Goal: Information Seeking & Learning: Find contact information

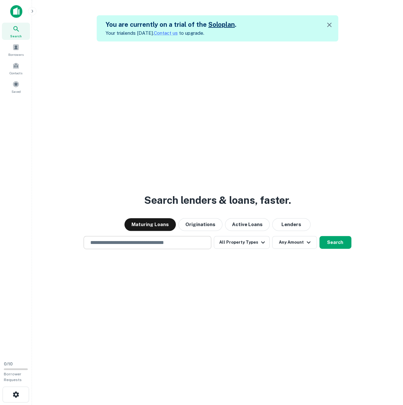
click at [136, 241] on input "text" at bounding box center [147, 242] width 122 height 7
type input "**********"
click at [259, 241] on icon "button" at bounding box center [263, 242] width 8 height 8
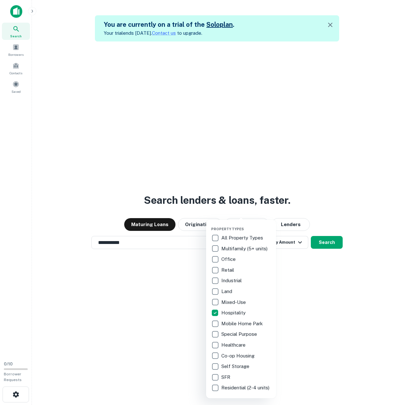
click at [297, 281] on div at bounding box center [203, 202] width 407 height 405
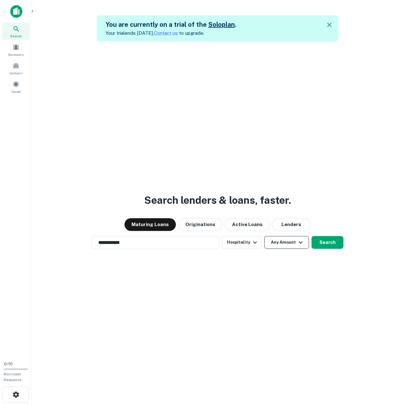
click at [281, 242] on button "Any Amount" at bounding box center [286, 242] width 45 height 13
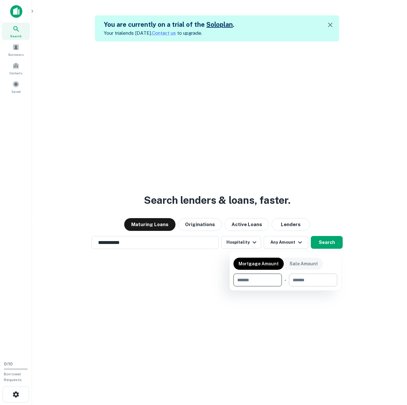
click at [302, 279] on input "number" at bounding box center [311, 280] width 44 height 13
type input "********"
click at [251, 280] on input "number" at bounding box center [254, 280] width 40 height 13
type input "*******"
click at [325, 241] on div at bounding box center [203, 202] width 407 height 405
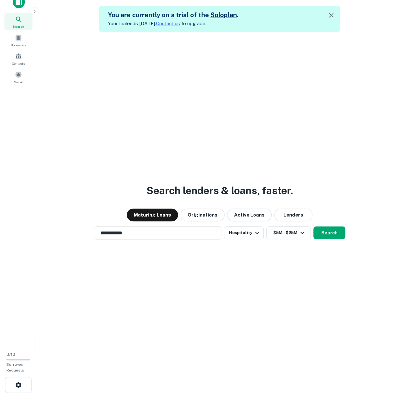
scroll to position [10, 0]
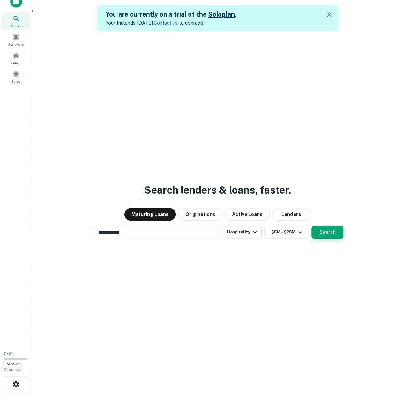
click at [329, 233] on button "Search" at bounding box center [327, 232] width 32 height 13
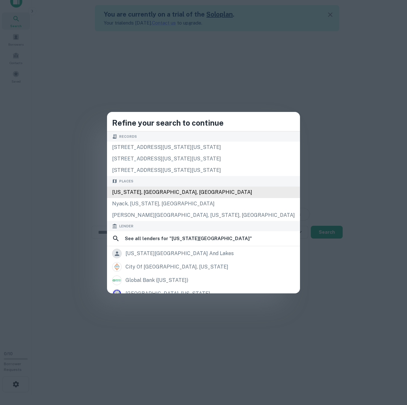
click at [175, 190] on div "New York, NY, USA" at bounding box center [203, 191] width 193 height 11
type input "**********"
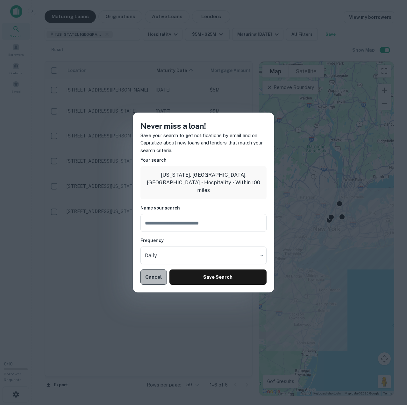
click at [152, 279] on button "Cancel" at bounding box center [154, 276] width 26 height 15
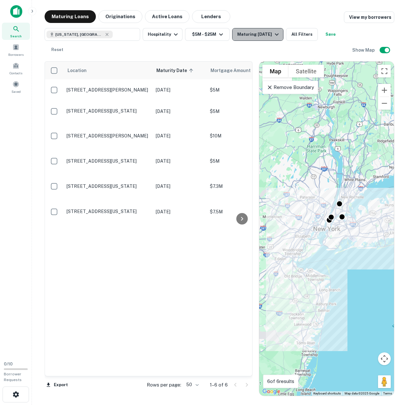
click at [270, 38] on button "Maturing [DATE]" at bounding box center [257, 34] width 51 height 13
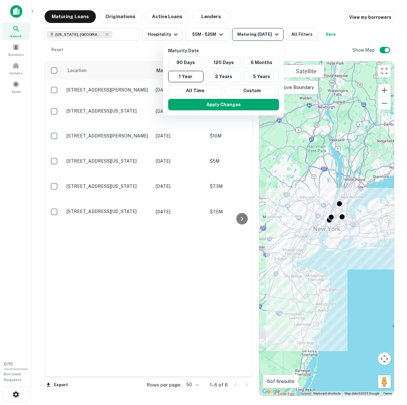
click at [270, 38] on div at bounding box center [203, 202] width 407 height 405
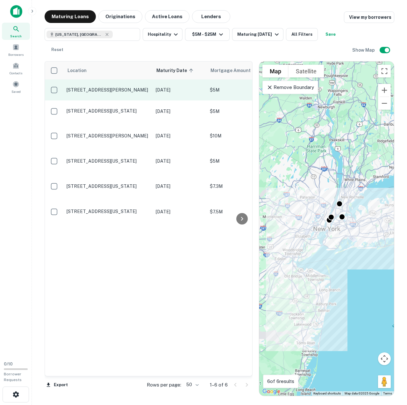
click at [85, 91] on p "9400 Ditmars Blvd East Elmhurst, NY11369" at bounding box center [108, 90] width 83 height 6
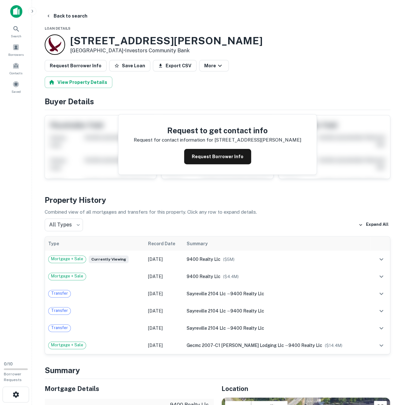
copy div "9400 Ditmars Blvd East Elmhurst, NY11369"
drag, startPoint x: 70, startPoint y: 39, endPoint x: 127, endPoint y: 49, distance: 58.3
click at [127, 49] on div "9400 Ditmars Blvd East Elmhurst, NY11369 • Investors Community Bank" at bounding box center [154, 44] width 218 height 20
click at [50, 17] on icon "button" at bounding box center [48, 15] width 5 height 5
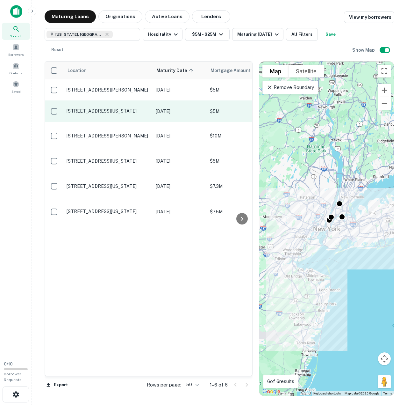
click at [102, 113] on p "5 E 66th St New York, NY10065" at bounding box center [108, 111] width 83 height 6
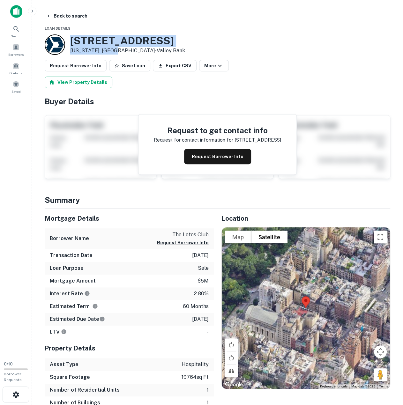
drag, startPoint x: 71, startPoint y: 41, endPoint x: 116, endPoint y: 52, distance: 46.5
click at [116, 52] on div "5 E 66TH ST New York, NY10065 • Valley Bank" at bounding box center [127, 45] width 115 height 20
click at [65, 15] on button "Back to search" at bounding box center [66, 15] width 47 height 11
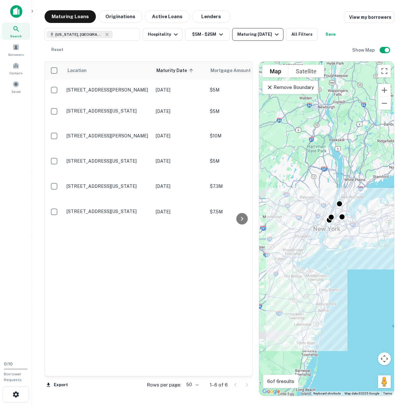
click at [268, 37] on div "Maturing [DATE]" at bounding box center [258, 35] width 43 height 8
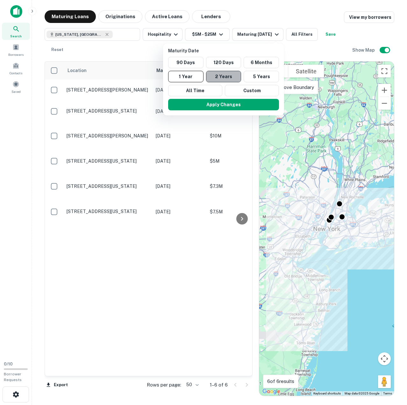
click at [235, 78] on button "2 Years" at bounding box center [223, 76] width 35 height 11
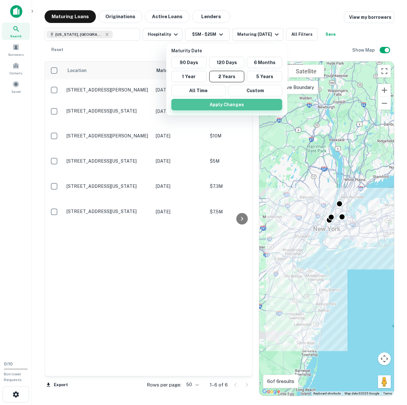
click at [239, 106] on button "Apply Changes" at bounding box center [226, 104] width 111 height 11
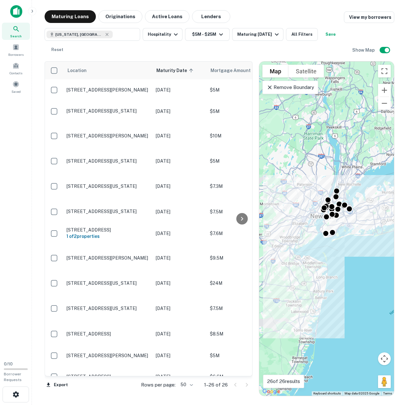
drag, startPoint x: 351, startPoint y: 262, endPoint x: 347, endPoint y: 248, distance: 15.4
click at [347, 249] on div "To activate drag with keyboard, press Alt + Enter. Once in keyboard drag state,…" at bounding box center [326, 229] width 135 height 334
click at [106, 35] on icon at bounding box center [107, 34] width 3 height 3
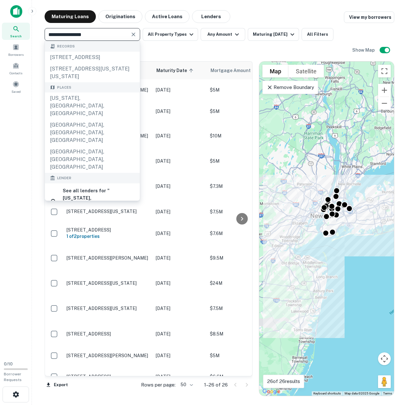
click at [94, 35] on input "**********" at bounding box center [87, 34] width 81 height 9
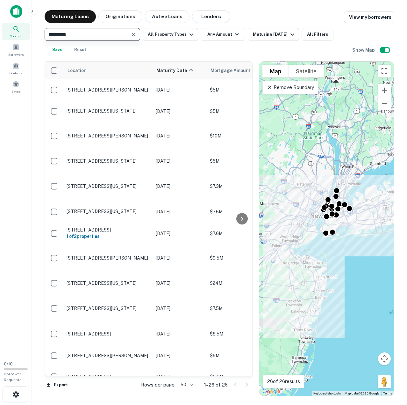
type input "********"
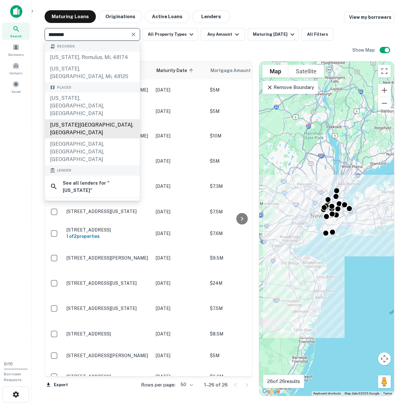
click at [82, 119] on div "New York State, USA" at bounding box center [92, 128] width 95 height 19
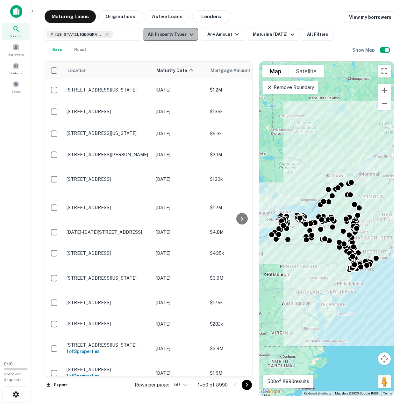
click at [188, 36] on icon "button" at bounding box center [192, 35] width 8 height 8
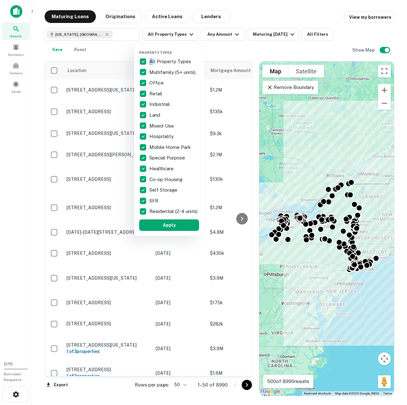
click at [151, 63] on p "All Property Types" at bounding box center [171, 62] width 43 height 8
click at [157, 138] on p "Hospitality" at bounding box center [163, 137] width 26 height 8
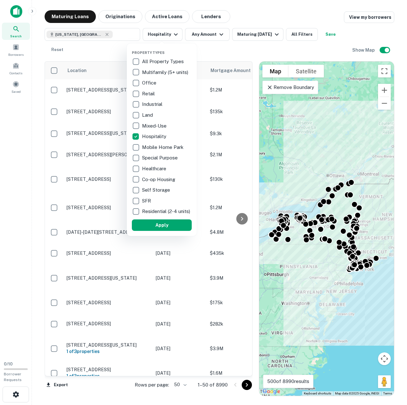
drag, startPoint x: 203, startPoint y: 34, endPoint x: 176, endPoint y: 35, distance: 27.4
click at [203, 34] on div at bounding box center [203, 202] width 407 height 405
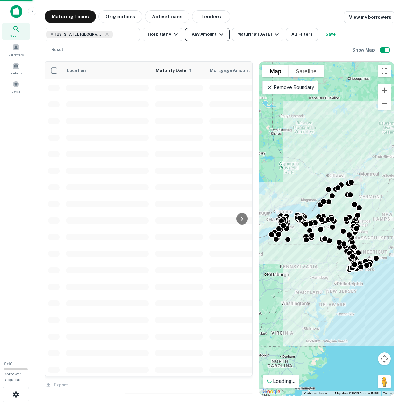
click at [206, 32] on button "Any Amount" at bounding box center [207, 34] width 45 height 13
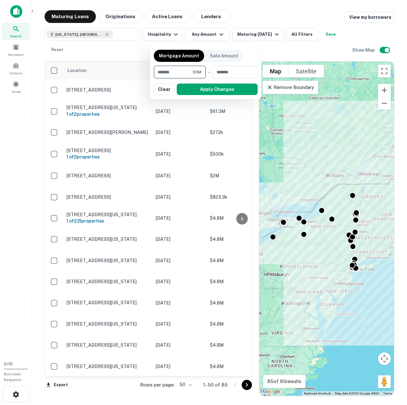
type input "*******"
type input "********"
click at [198, 89] on button "Apply Changes" at bounding box center [217, 89] width 81 height 11
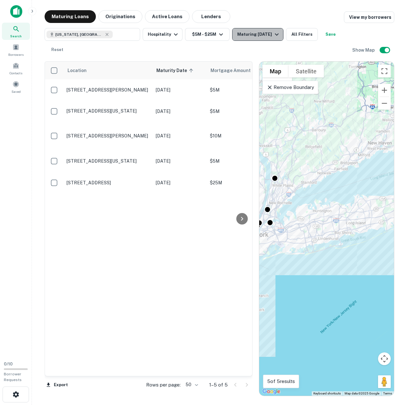
click at [265, 36] on div "Maturing In 6 Months" at bounding box center [258, 35] width 43 height 8
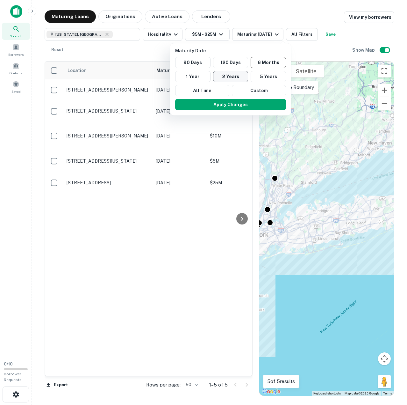
click at [242, 75] on button "2 Years" at bounding box center [230, 76] width 35 height 11
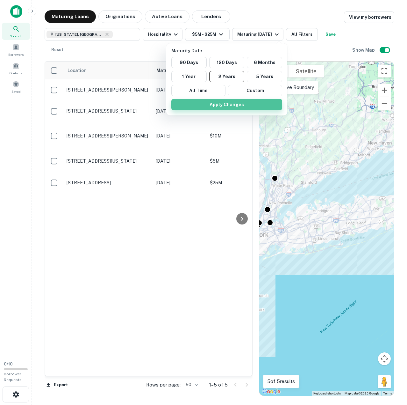
click at [242, 103] on button "Apply Changes" at bounding box center [226, 104] width 111 height 11
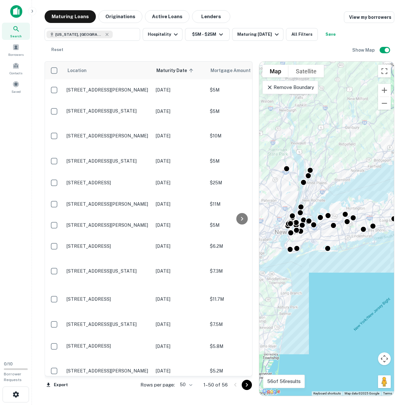
drag, startPoint x: 328, startPoint y: 258, endPoint x: 349, endPoint y: 256, distance: 21.4
click at [349, 256] on div "To activate drag with keyboard, press Alt + Enter. Once in keyboard drag state,…" at bounding box center [326, 229] width 135 height 334
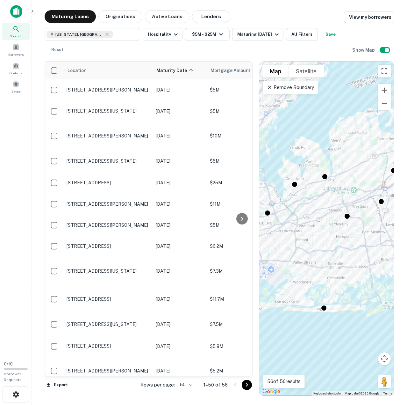
drag, startPoint x: 301, startPoint y: 201, endPoint x: 353, endPoint y: 169, distance: 61.0
click at [353, 169] on div "To activate drag with keyboard, press Alt + Enter. Once in keyboard drag state,…" at bounding box center [326, 229] width 135 height 334
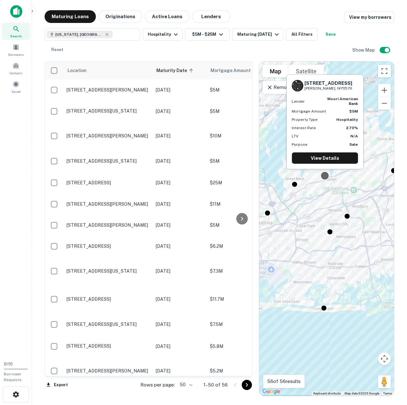
click at [326, 173] on div "1053 Northern Blvd Roslyn, NY11576 Lender woori american bank Mortgage Amount $…" at bounding box center [325, 124] width 78 height 100
click at [326, 160] on link "View Details" at bounding box center [325, 157] width 66 height 11
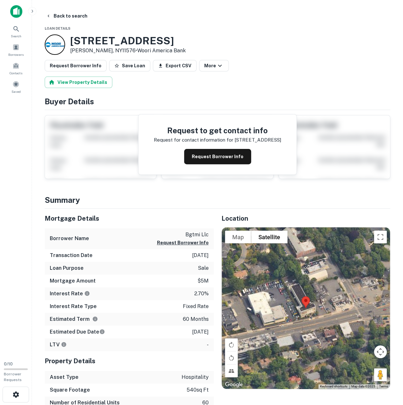
click at [52, 43] on div at bounding box center [55, 44] width 20 height 20
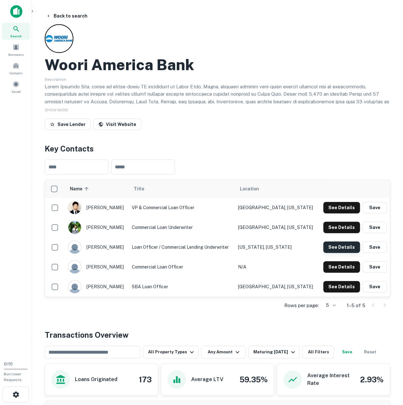
click at [337, 244] on button "See Details" at bounding box center [341, 246] width 37 height 11
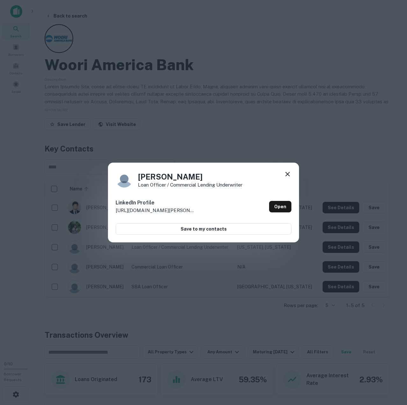
click at [287, 174] on icon at bounding box center [288, 174] width 8 height 8
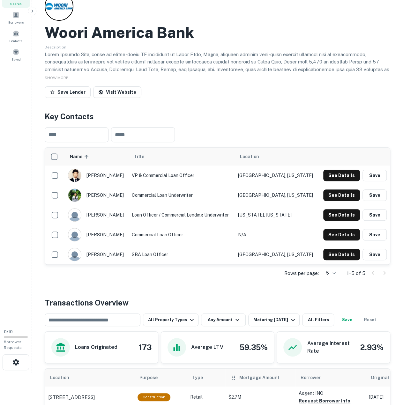
scroll to position [32, 0]
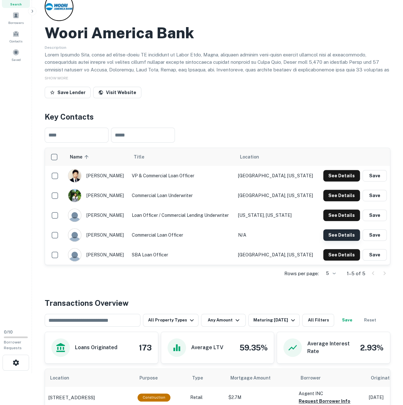
click at [348, 236] on button "See Details" at bounding box center [341, 234] width 37 height 11
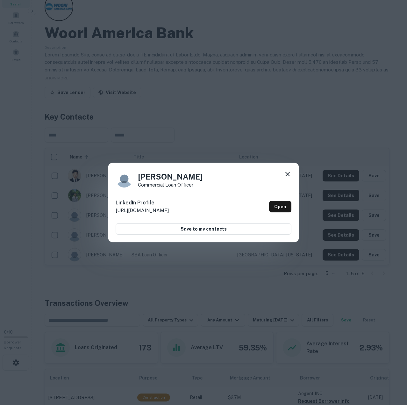
click at [288, 175] on icon at bounding box center [288, 174] width 4 height 4
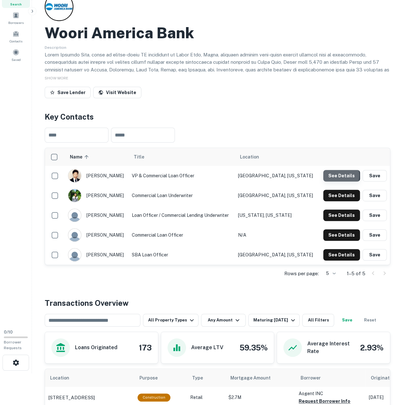
click at [331, 175] on button "See Details" at bounding box center [341, 175] width 37 height 11
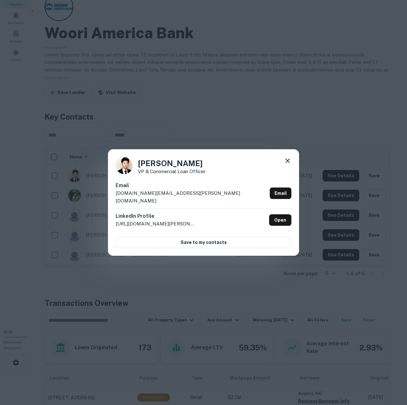
click at [286, 163] on icon at bounding box center [288, 160] width 4 height 4
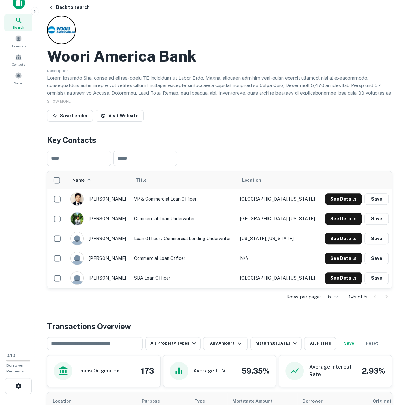
scroll to position [0, 0]
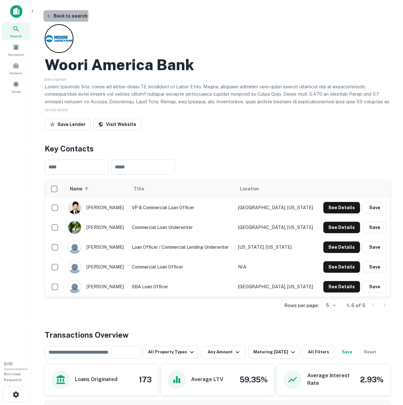
click at [48, 15] on icon "button" at bounding box center [48, 15] width 5 height 5
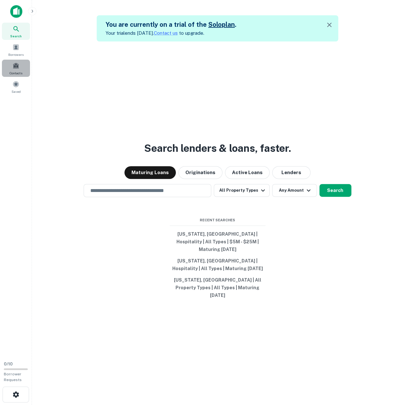
click at [21, 63] on div "Contacts" at bounding box center [16, 68] width 28 height 17
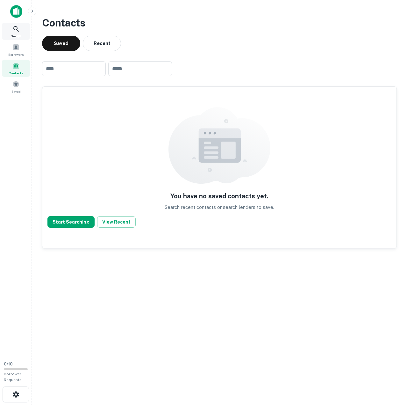
click at [15, 28] on icon at bounding box center [16, 29] width 8 height 8
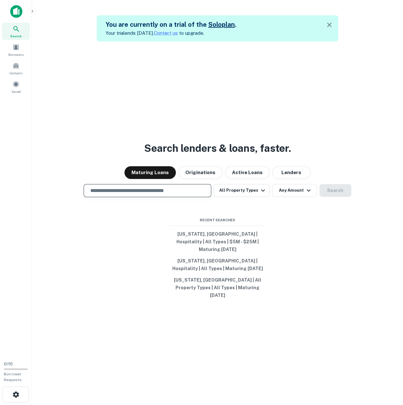
click at [122, 194] on input "text" at bounding box center [147, 190] width 122 height 7
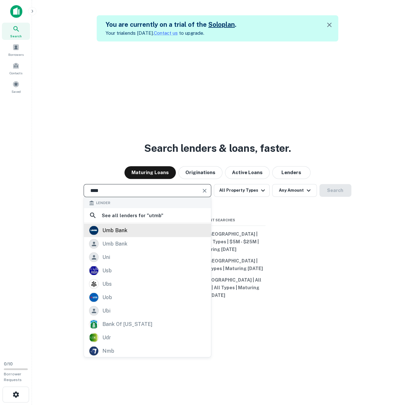
type input "****"
click at [122, 235] on div "umb bank" at bounding box center [114, 231] width 25 height 10
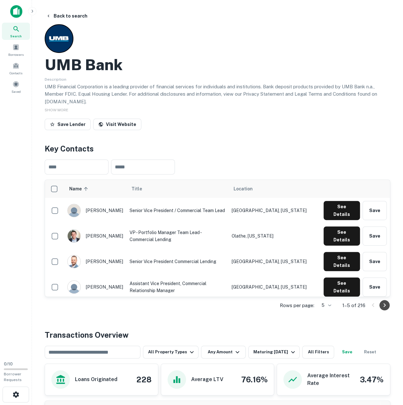
click at [383, 304] on icon "Go to next page" at bounding box center [384, 305] width 8 height 8
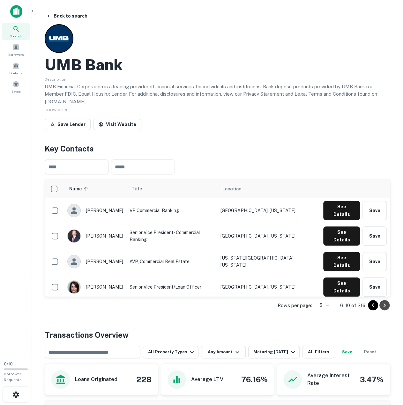
click at [384, 306] on icon "Go to next page" at bounding box center [384, 305] width 8 height 8
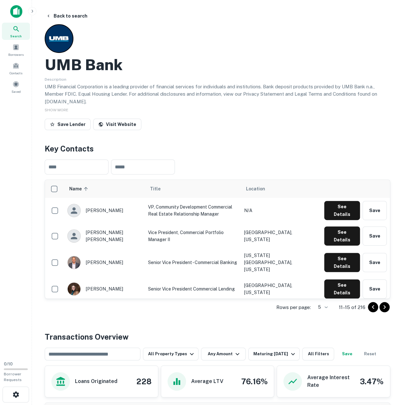
click at [384, 306] on icon "Go to next page" at bounding box center [384, 307] width 2 height 4
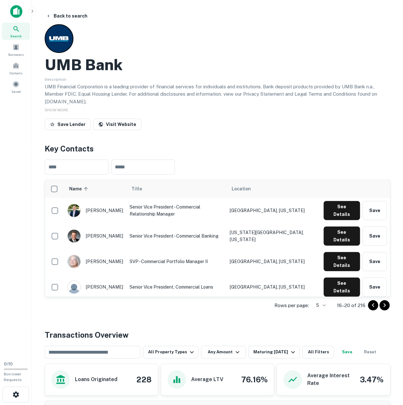
click at [384, 306] on icon "Go to next page" at bounding box center [384, 305] width 8 height 8
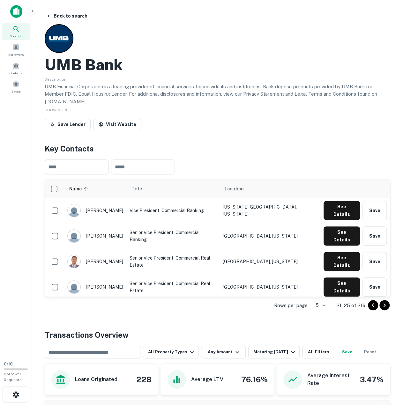
click at [384, 307] on icon "Go to next page" at bounding box center [384, 305] width 8 height 8
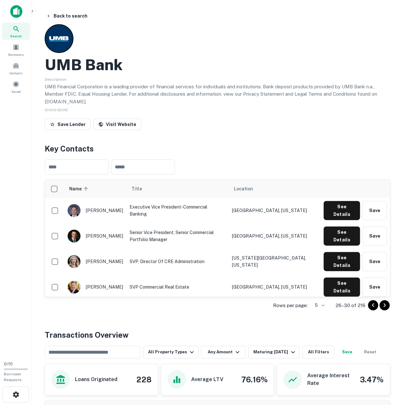
click at [384, 306] on icon "Go to next page" at bounding box center [384, 305] width 8 height 8
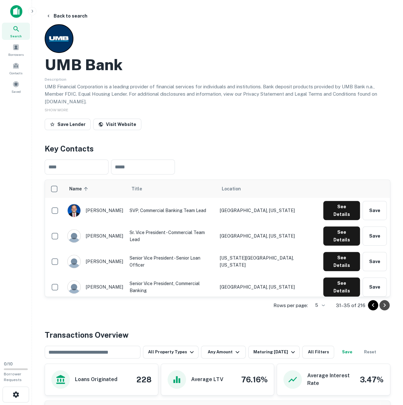
click at [384, 306] on icon "Go to next page" at bounding box center [384, 305] width 8 height 8
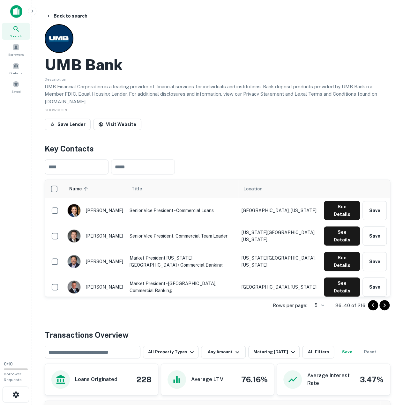
click at [384, 306] on icon "Go to next page" at bounding box center [384, 305] width 8 height 8
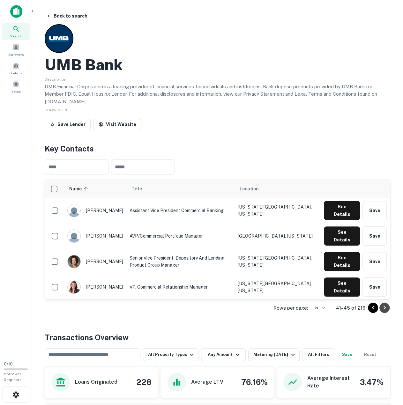
click at [384, 306] on icon "Go to next page" at bounding box center [384, 308] width 8 height 8
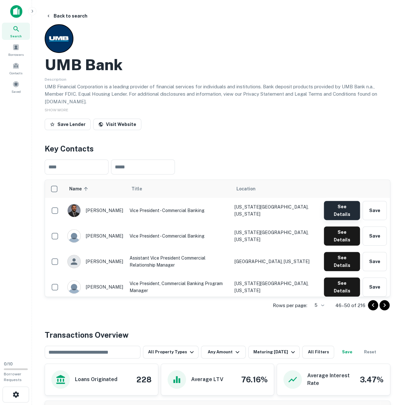
click at [337, 206] on button "See Details" at bounding box center [342, 210] width 36 height 19
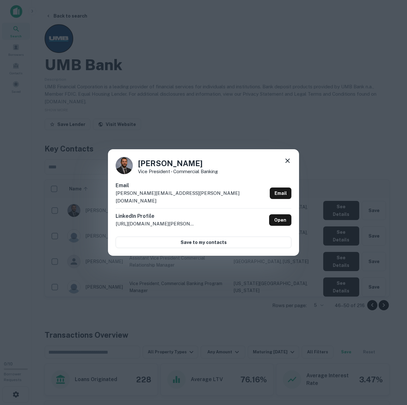
click at [286, 162] on icon at bounding box center [288, 161] width 8 height 8
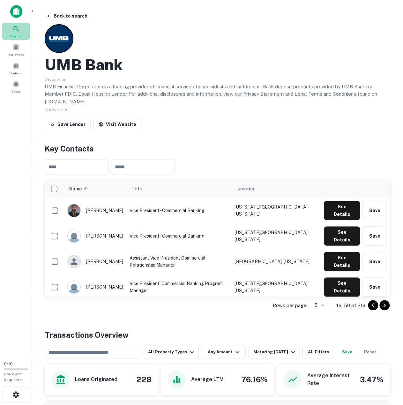
click at [11, 26] on div "Search" at bounding box center [16, 31] width 28 height 17
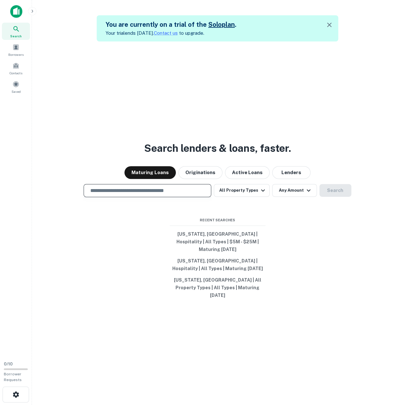
click at [116, 194] on input "text" at bounding box center [147, 190] width 122 height 7
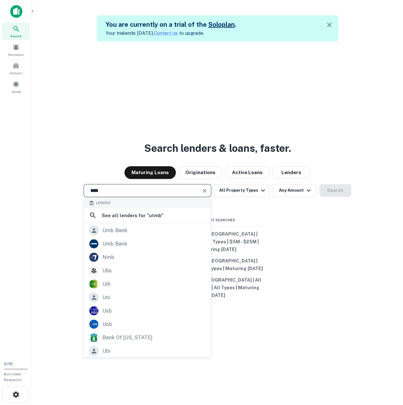
click at [139, 194] on input "****" at bounding box center [142, 190] width 112 height 7
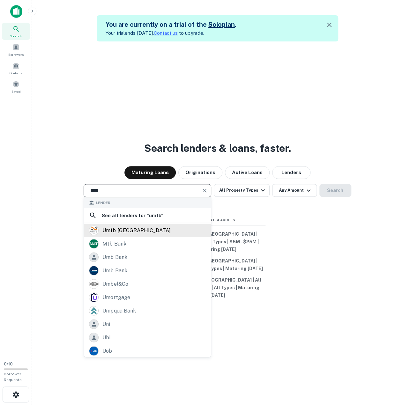
type input "****"
click at [120, 235] on div "umtb [GEOGRAPHIC_DATA]" at bounding box center [136, 231] width 68 height 10
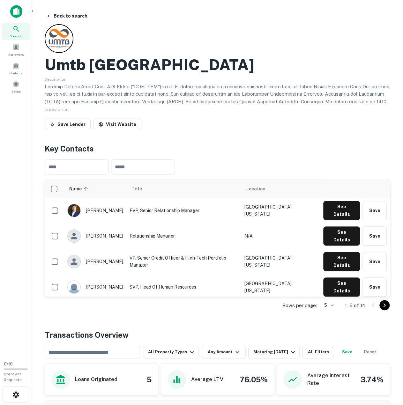
click at [380, 304] on icon "Go to next page" at bounding box center [384, 305] width 8 height 8
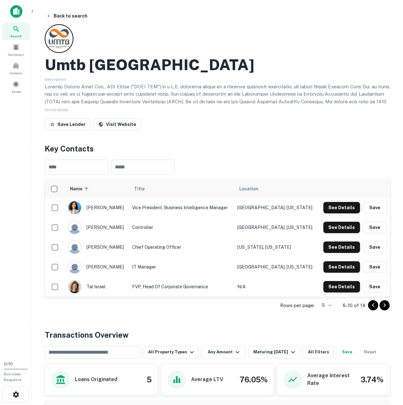
click at [383, 306] on icon "Go to next page" at bounding box center [384, 305] width 8 height 8
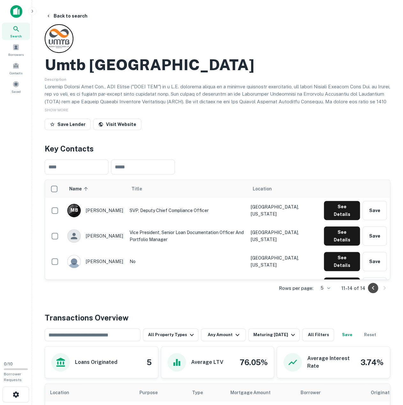
click at [376, 288] on icon "Go to previous page" at bounding box center [373, 288] width 8 height 8
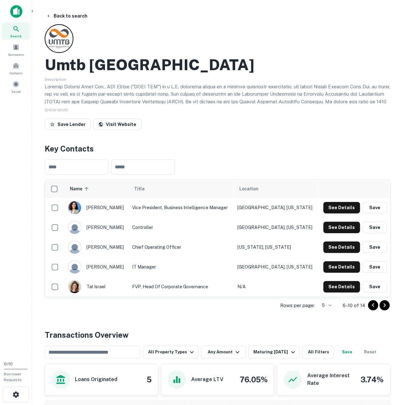
click at [369, 310] on div "Rows per page: 5 * 6–10 of 14" at bounding box center [217, 305] width 345 height 17
click at [376, 304] on icon "Go to previous page" at bounding box center [373, 305] width 8 height 8
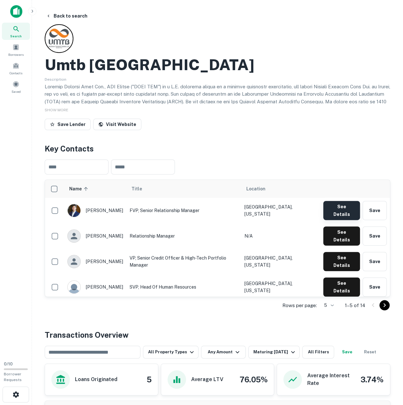
click at [347, 210] on button "See Details" at bounding box center [341, 210] width 37 height 19
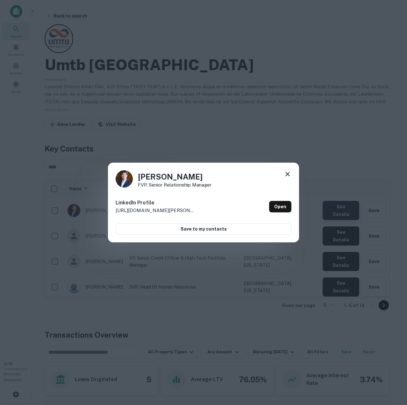
click at [347, 210] on div "Eugene Chang FVP, Senior Relationship Manager LinkedIn Profile http://www.linke…" at bounding box center [203, 202] width 407 height 405
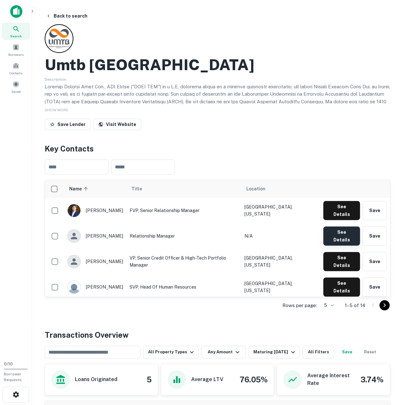
click at [331, 226] on button "See Details" at bounding box center [341, 235] width 37 height 19
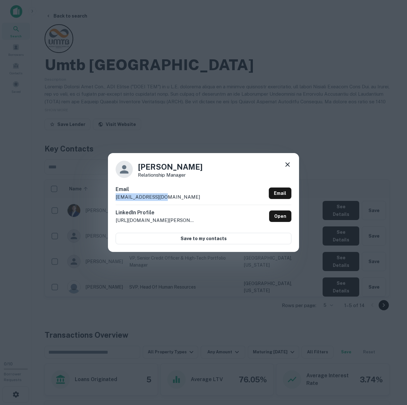
drag, startPoint x: 175, startPoint y: 199, endPoint x: 107, endPoint y: 196, distance: 68.0
click at [107, 196] on div "Karin Cohen Relationship Manager Email kcohen@umtbusa.com Email LinkedIn Profil…" at bounding box center [203, 202] width 407 height 405
copy p "kcohen@umtbusa.com"
click at [289, 164] on icon at bounding box center [288, 165] width 8 height 8
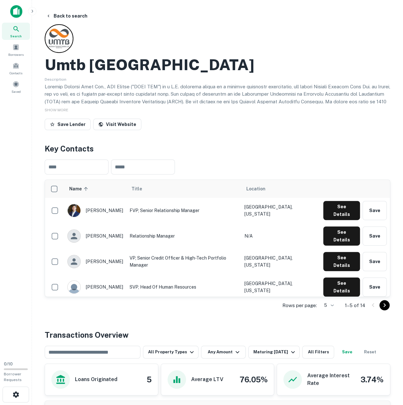
scroll to position [32, 0]
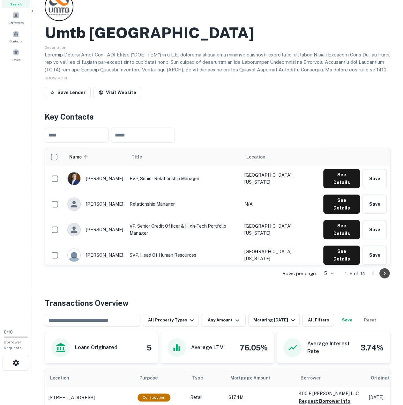
click at [384, 274] on icon "Go to next page" at bounding box center [384, 273] width 2 height 4
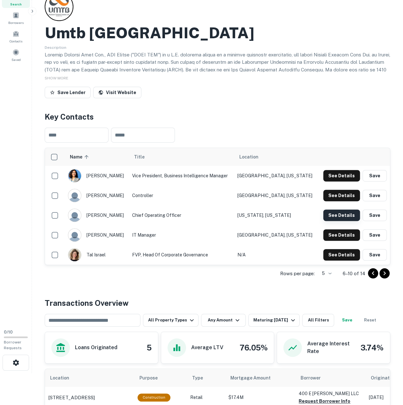
click at [343, 214] on button "See Details" at bounding box center [341, 214] width 37 height 11
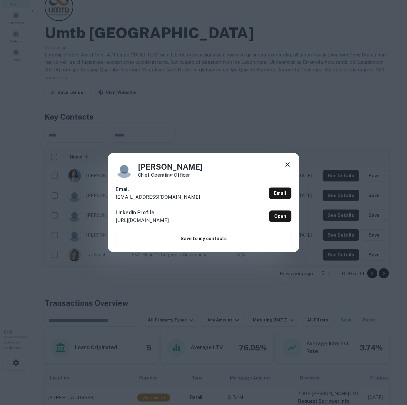
click at [286, 164] on icon at bounding box center [288, 165] width 8 height 8
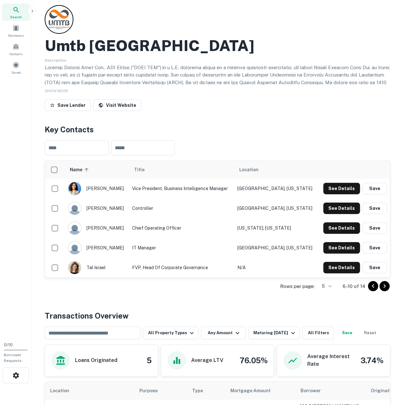
scroll to position [0, 0]
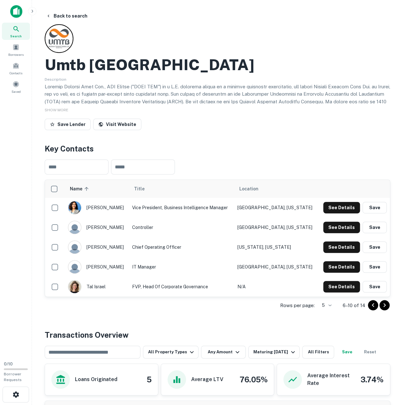
click at [21, 7] on img at bounding box center [16, 11] width 12 height 13
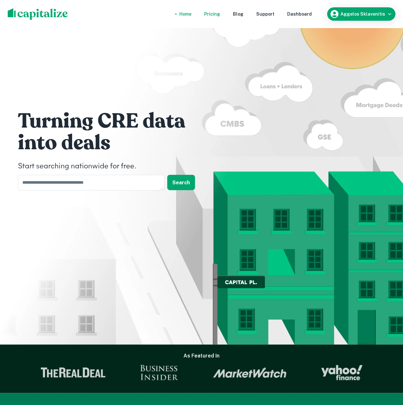
click at [218, 14] on div "Pricing" at bounding box center [212, 14] width 16 height 7
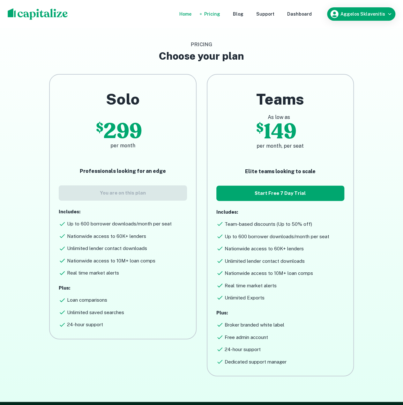
click at [191, 14] on div "Home" at bounding box center [185, 14] width 12 height 7
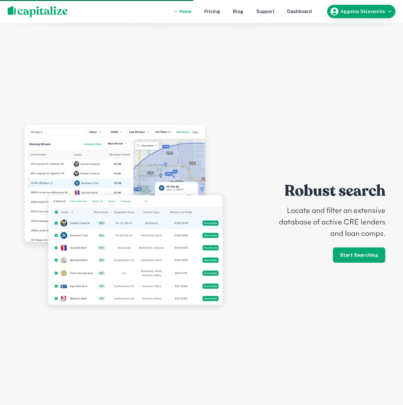
scroll to position [1594, 0]
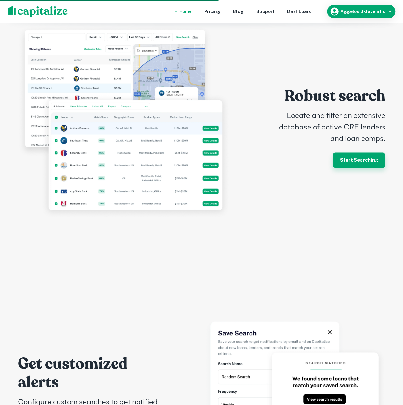
click at [366, 152] on link "Start Searching" at bounding box center [358, 159] width 52 height 15
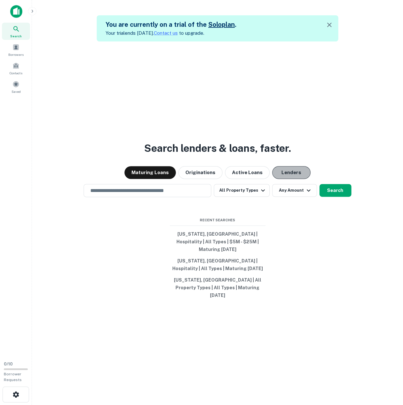
click at [285, 179] on button "Lenders" at bounding box center [291, 172] width 38 height 13
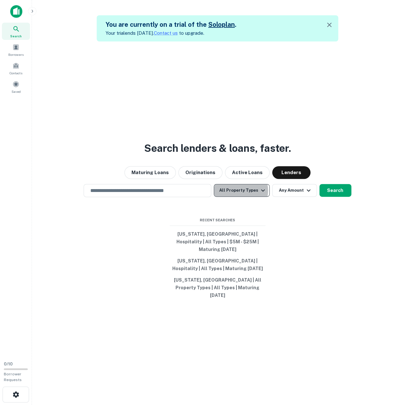
click at [238, 197] on button "All Property Types" at bounding box center [241, 190] width 55 height 13
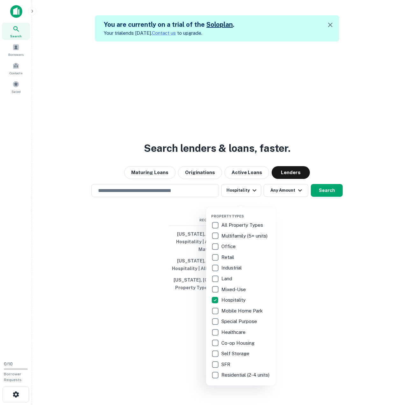
click at [147, 201] on div at bounding box center [203, 202] width 407 height 405
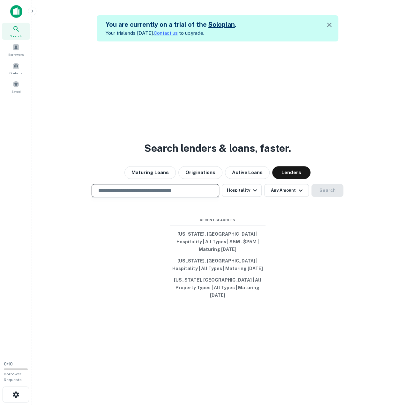
click at [157, 194] on input "text" at bounding box center [155, 190] width 122 height 7
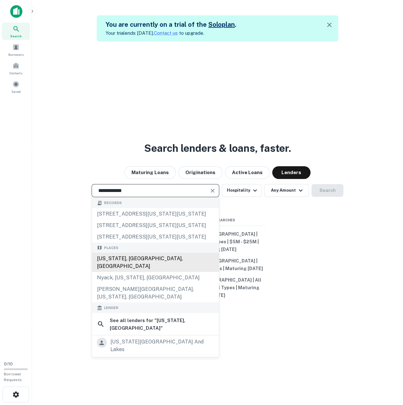
click at [149, 265] on div "[US_STATE], [GEOGRAPHIC_DATA], [GEOGRAPHIC_DATA]" at bounding box center [155, 262] width 127 height 19
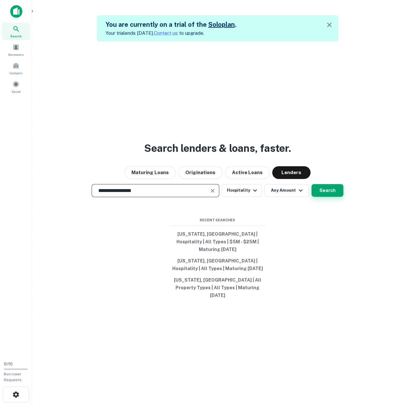
type input "**********"
click at [321, 197] on button "Search" at bounding box center [327, 190] width 32 height 13
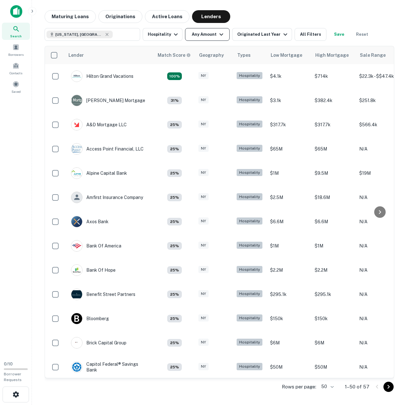
click at [218, 37] on icon "button" at bounding box center [222, 35] width 8 height 8
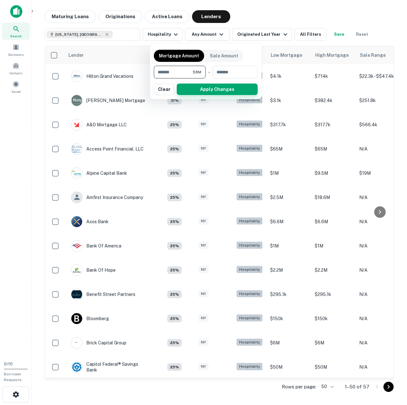
type input "*******"
click at [205, 90] on button "Apply Changes" at bounding box center [217, 89] width 81 height 11
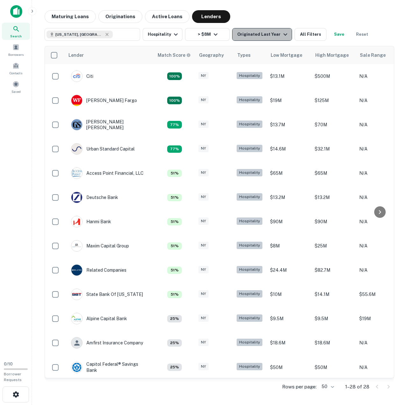
click at [268, 35] on div "Originated Last Year" at bounding box center [263, 35] width 52 height 8
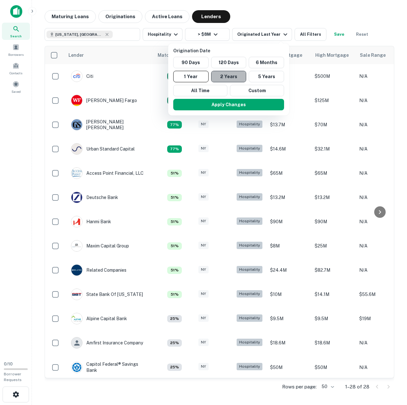
click at [224, 76] on button "2 Years" at bounding box center [228, 76] width 35 height 11
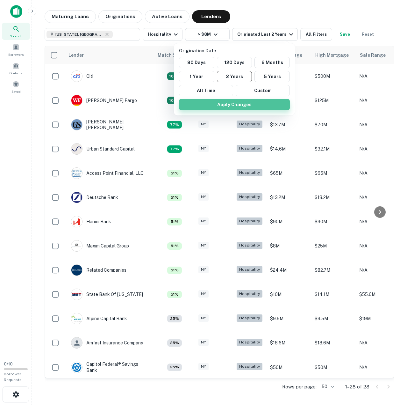
click at [223, 103] on button "Apply Changes" at bounding box center [234, 104] width 111 height 11
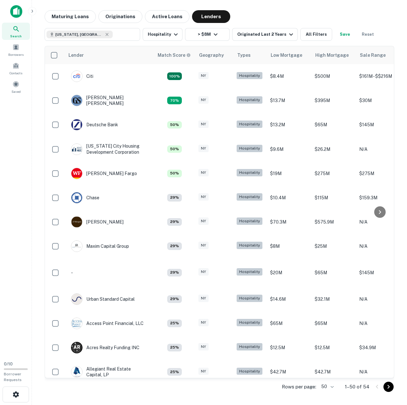
click at [388, 389] on icon "Go to next page" at bounding box center [389, 387] width 8 height 8
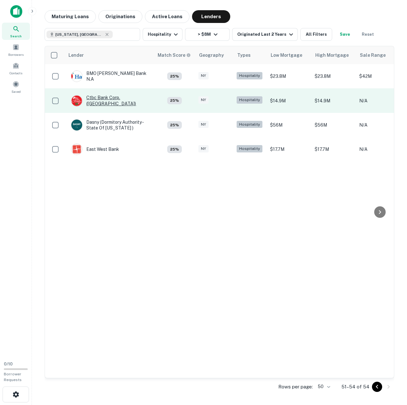
click at [91, 99] on div "Ctbc Bank Corp. ([GEOGRAPHIC_DATA])" at bounding box center [109, 100] width 77 height 11
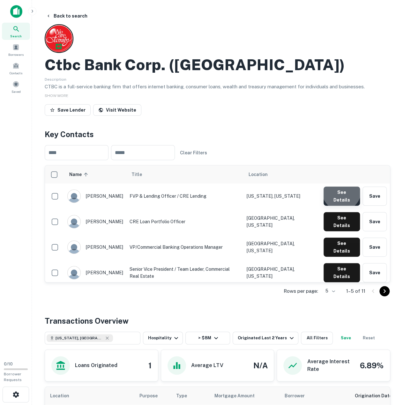
click at [342, 192] on button "See Details" at bounding box center [341, 195] width 36 height 19
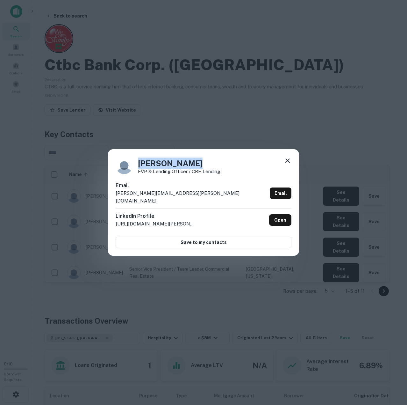
drag, startPoint x: 137, startPoint y: 166, endPoint x: 213, endPoint y: 168, distance: 75.9
click at [213, 168] on div "[PERSON_NAME] FVP & Lending Officer / CRE Lending" at bounding box center [204, 165] width 176 height 17
copy h4 "[PERSON_NAME]"
drag, startPoint x: 177, startPoint y: 173, endPoint x: 177, endPoint y: 176, distance: 3.6
click at [177, 174] on p "FVP & Lending Officer / CRE Lending" at bounding box center [179, 171] width 82 height 5
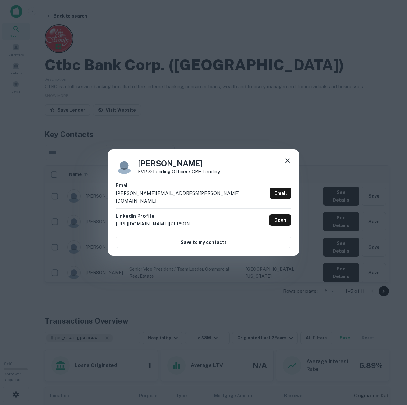
click at [177, 174] on p "FVP & Lending Officer / CRE Lending" at bounding box center [179, 171] width 82 height 5
copy div "FVP & Lending Officer / CRE Lending"
drag, startPoint x: 199, startPoint y: 196, endPoint x: 110, endPoint y: 199, distance: 88.7
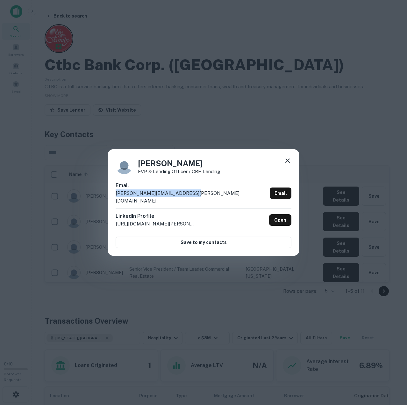
click at [110, 199] on div "[PERSON_NAME] FVP & Lending Officer / CRE Lending Email [PERSON_NAME][EMAIL_ADD…" at bounding box center [203, 202] width 191 height 106
copy p "[PERSON_NAME][EMAIL_ADDRESS][PERSON_NAME][DOMAIN_NAME]"
click at [287, 164] on icon at bounding box center [288, 161] width 8 height 8
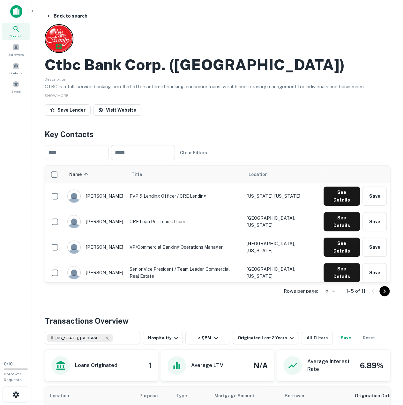
click at [384, 290] on icon "Go to next page" at bounding box center [384, 291] width 2 height 4
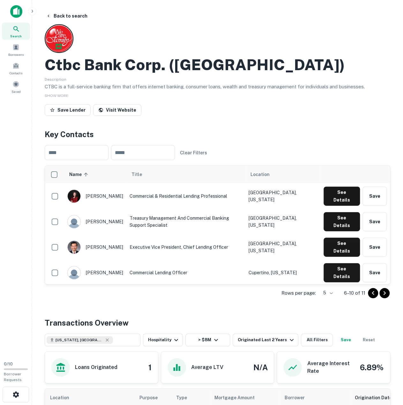
click at [387, 291] on icon "Go to next page" at bounding box center [384, 293] width 8 height 8
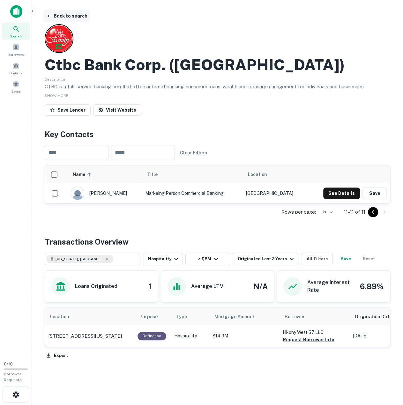
click at [62, 12] on button "Back to search" at bounding box center [66, 15] width 47 height 11
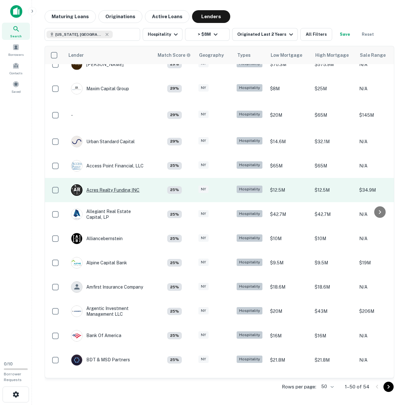
scroll to position [159, 0]
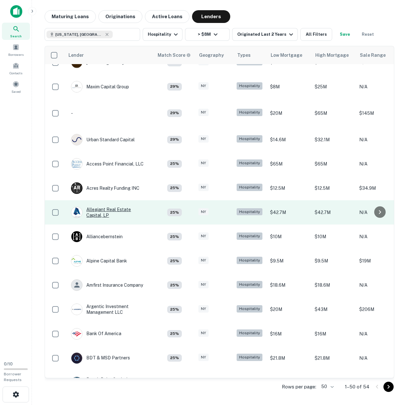
click at [113, 208] on div "Allegiant Real Estate Capital, LP" at bounding box center [109, 212] width 77 height 11
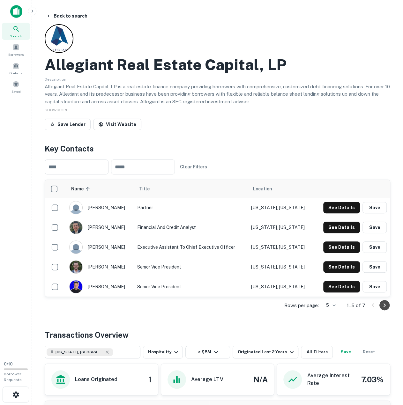
click at [383, 304] on icon "Go to next page" at bounding box center [384, 305] width 8 height 8
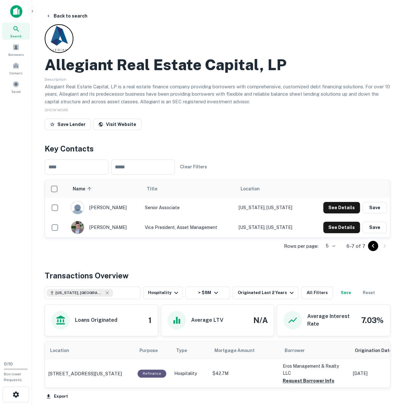
click at [375, 245] on icon "Go to previous page" at bounding box center [373, 246] width 8 height 8
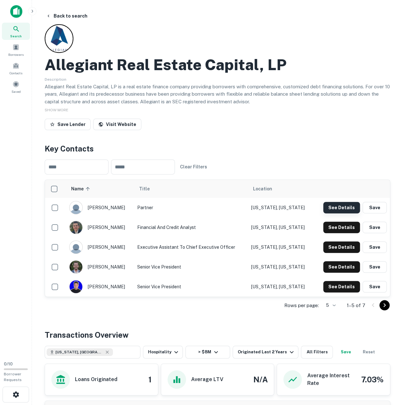
click at [345, 208] on button "See Details" at bounding box center [341, 207] width 37 height 11
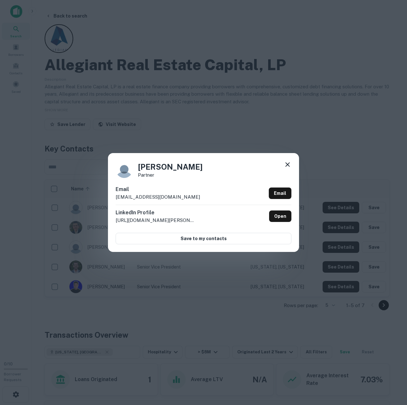
click at [149, 165] on h4 "[PERSON_NAME]" at bounding box center [170, 166] width 65 height 11
copy h4 "[PERSON_NAME]"
click at [144, 197] on p "[EMAIL_ADDRESS][DOMAIN_NAME]" at bounding box center [158, 197] width 84 height 8
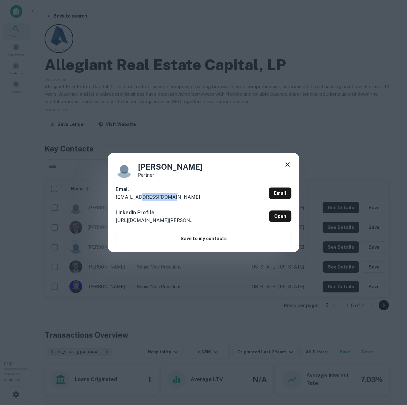
click at [144, 197] on p "[EMAIL_ADDRESS][DOMAIN_NAME]" at bounding box center [158, 197] width 84 height 8
copy div "[EMAIL_ADDRESS][DOMAIN_NAME] Email"
click at [287, 167] on icon at bounding box center [288, 165] width 8 height 8
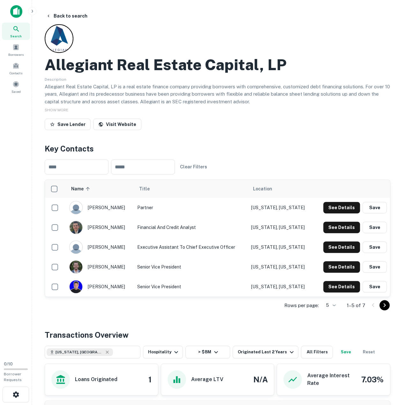
click at [136, 68] on h2 "Allegiant Real Estate Capital, LP" at bounding box center [166, 64] width 242 height 18
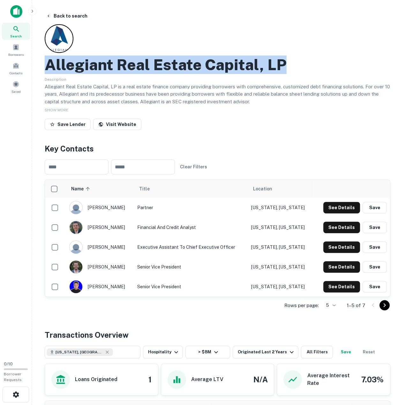
click at [136, 68] on h2 "Allegiant Real Estate Capital, LP" at bounding box center [166, 64] width 242 height 18
copy h2 "Allegiant Real Estate Capital, LP"
click at [225, 82] on div "Description Allegiant Real Estate Capital, LP is a real estate finance company …" at bounding box center [217, 89] width 345 height 29
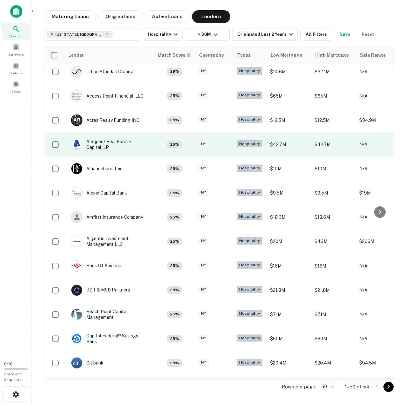
scroll to position [255, 0]
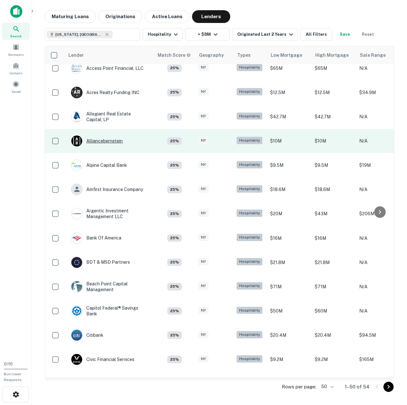
click at [115, 142] on div "Alliancebernstein" at bounding box center [97, 140] width 52 height 11
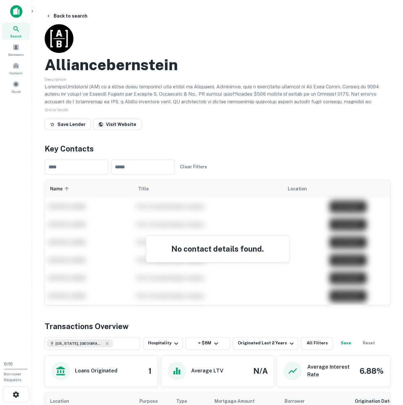
click at [130, 64] on h2 "Alliancebernstein" at bounding box center [111, 64] width 133 height 18
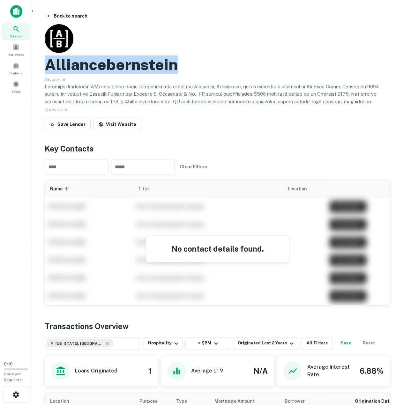
click at [130, 64] on h2 "Alliancebernstein" at bounding box center [111, 64] width 133 height 18
copy h2 "Alliancebernstein"
drag, startPoint x: 228, startPoint y: 131, endPoint x: 227, endPoint y: 126, distance: 5.0
click at [228, 130] on div "Save Lender Visit Website" at bounding box center [217, 126] width 345 height 14
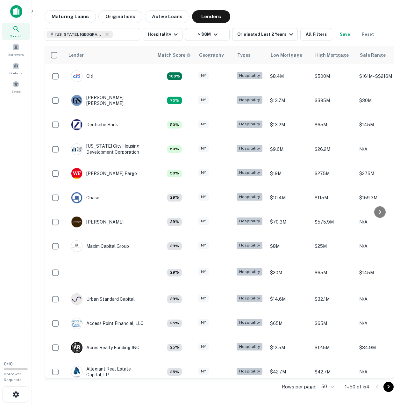
scroll to position [255, 0]
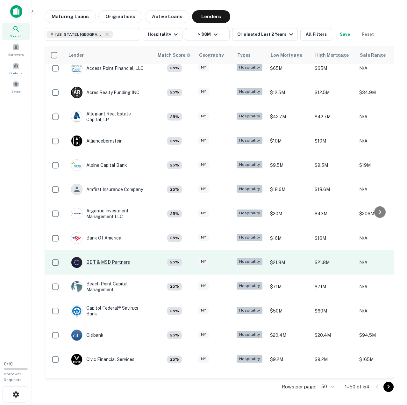
click at [109, 259] on div "BDT & MSD Partners" at bounding box center [100, 262] width 59 height 11
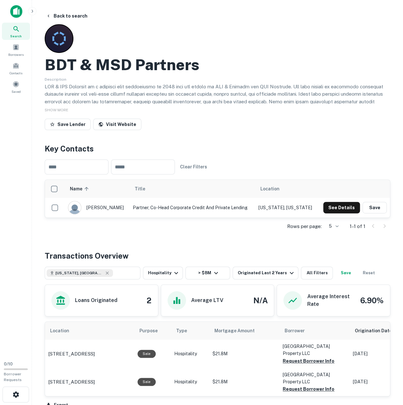
click at [117, 68] on h2 "BDT & MSD Partners" at bounding box center [122, 64] width 155 height 18
copy h2 "MSD"
click at [117, 68] on h2 "BDT & MSD Partners" at bounding box center [122, 64] width 155 height 18
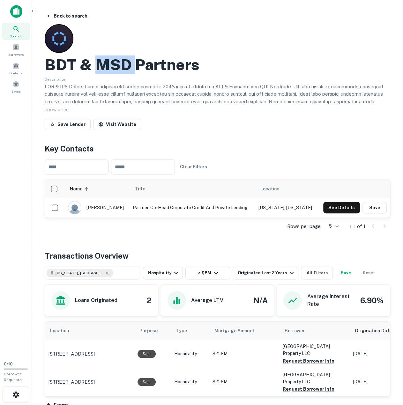
click at [117, 68] on h2 "BDT & MSD Partners" at bounding box center [122, 64] width 155 height 18
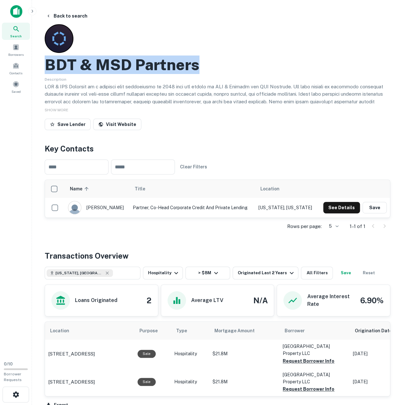
click at [117, 68] on h2 "BDT & MSD Partners" at bounding box center [122, 64] width 155 height 18
click at [341, 207] on button "See Details" at bounding box center [341, 207] width 37 height 11
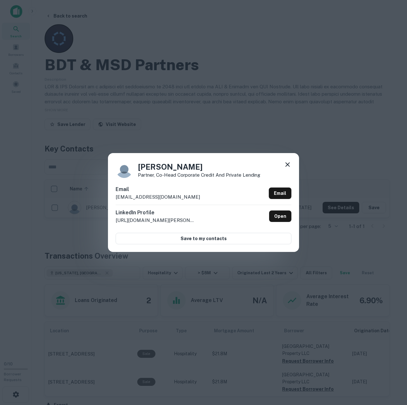
click at [157, 166] on h4 "[PERSON_NAME]" at bounding box center [199, 166] width 122 height 11
copy h4 "[PERSON_NAME]"
click at [138, 197] on p "[EMAIL_ADDRESS][DOMAIN_NAME]" at bounding box center [158, 197] width 84 height 8
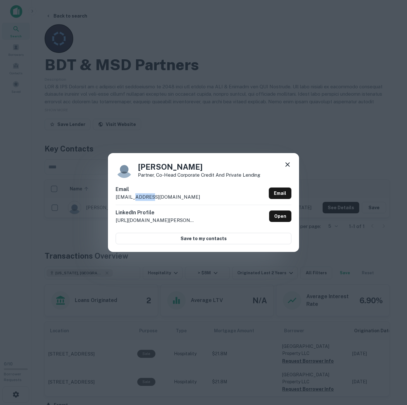
click at [138, 197] on p "[EMAIL_ADDRESS][DOMAIN_NAME]" at bounding box center [158, 197] width 84 height 8
copy div "[EMAIL_ADDRESS][DOMAIN_NAME] Email"
click at [195, 174] on p "Partner, Co-Head Corporate Credit and Private Lending" at bounding box center [199, 174] width 122 height 5
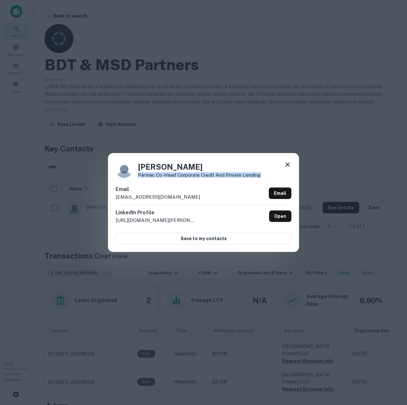
click at [195, 174] on p "Partner, Co-Head Corporate Credit and Private Lending" at bounding box center [199, 174] width 122 height 5
click at [294, 166] on div "[PERSON_NAME] Partner, Co-Head Corporate Credit and Private Lending Email [EMAI…" at bounding box center [203, 202] width 191 height 99
click at [289, 165] on icon at bounding box center [288, 165] width 8 height 8
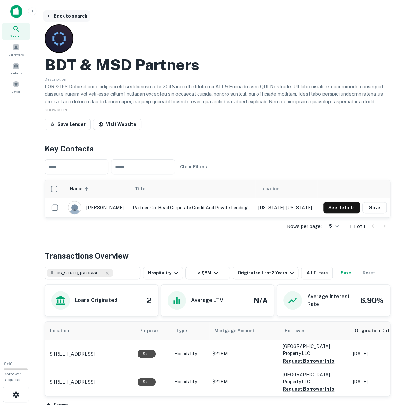
click at [67, 17] on button "Back to search" at bounding box center [66, 15] width 47 height 11
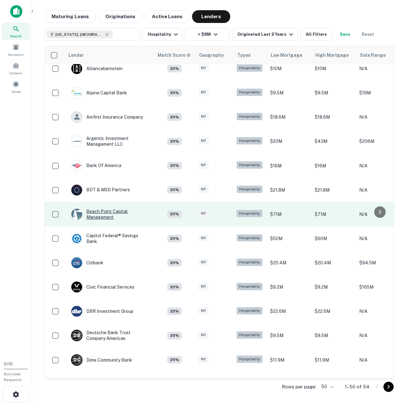
scroll to position [351, 0]
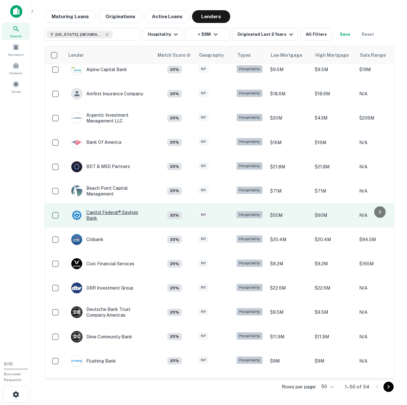
click at [93, 220] on div "Capitol Federal® Savings Bank" at bounding box center [109, 214] width 77 height 11
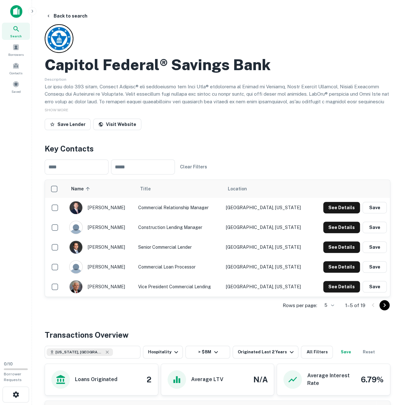
click at [135, 66] on h2 "Capitol Federal® Savings Bank" at bounding box center [158, 64] width 226 height 18
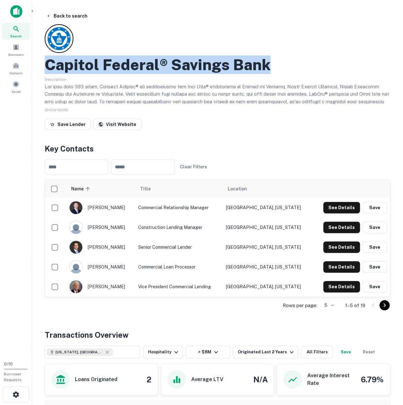
click at [135, 66] on h2 "Capitol Federal® Savings Bank" at bounding box center [158, 64] width 226 height 18
click at [384, 303] on icon "Go to next page" at bounding box center [384, 305] width 8 height 8
click at [385, 306] on icon "Go to next page" at bounding box center [384, 305] width 8 height 8
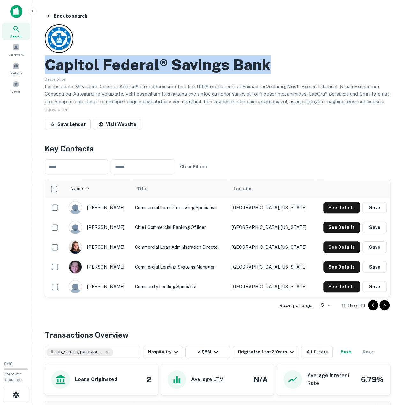
click at [385, 306] on icon "Go to next page" at bounding box center [384, 305] width 8 height 8
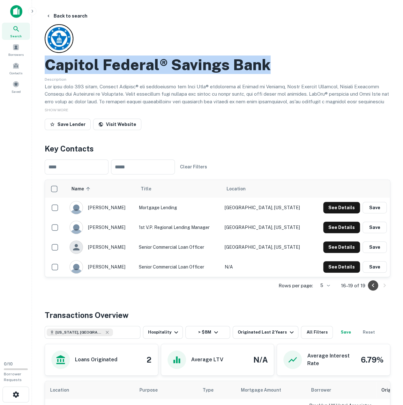
click at [372, 286] on icon "Go to previous page" at bounding box center [373, 285] width 8 height 8
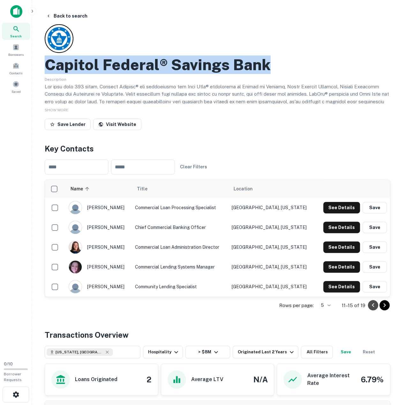
click at [372, 303] on icon "Go to previous page" at bounding box center [373, 305] width 8 height 8
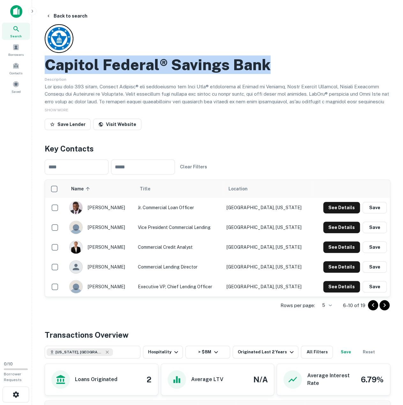
click at [372, 303] on icon "Go to previous page" at bounding box center [373, 305] width 8 height 8
click at [332, 210] on button "See Details" at bounding box center [341, 207] width 37 height 11
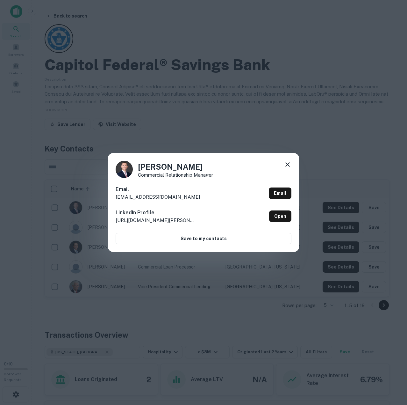
click at [162, 166] on h4 "[PERSON_NAME]" at bounding box center [175, 166] width 75 height 11
click at [160, 175] on p "Commercial Relationship Manager" at bounding box center [175, 174] width 75 height 5
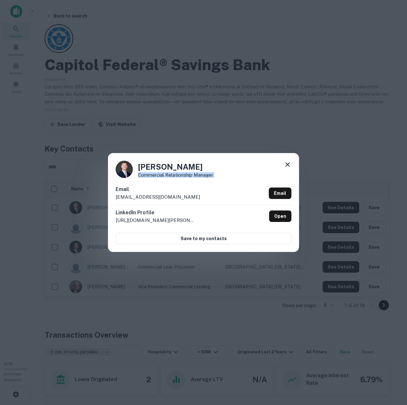
click at [160, 175] on p "Commercial Relationship Manager" at bounding box center [175, 174] width 75 height 5
click at [135, 197] on p "[EMAIL_ADDRESS][DOMAIN_NAME]" at bounding box center [158, 197] width 84 height 8
click at [289, 164] on icon at bounding box center [288, 164] width 4 height 4
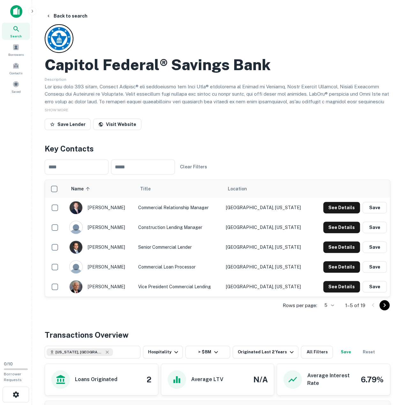
click at [223, 134] on div "Back to search Capitol Federal® Savings Bank Description SHOW MORE Save Lender …" at bounding box center [217, 280] width 361 height 540
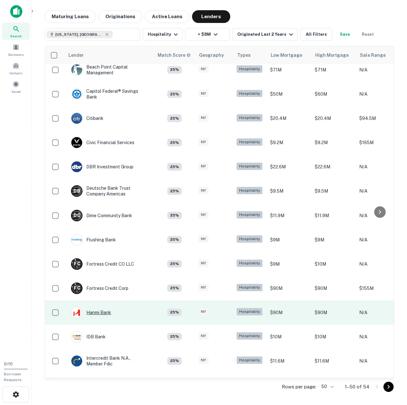
scroll to position [510, 0]
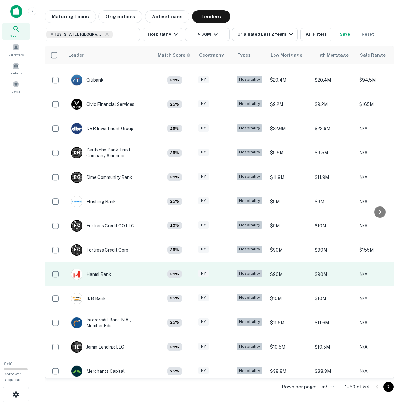
click at [102, 275] on div "Hanmi Bank" at bounding box center [91, 273] width 40 height 11
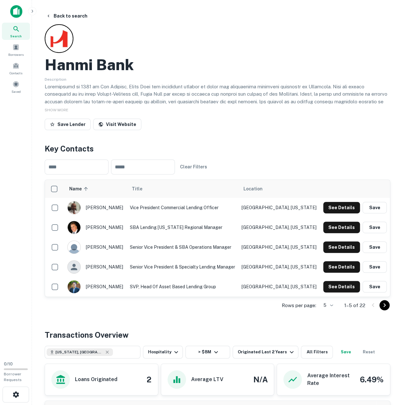
click at [72, 65] on h2 "Hanmi Bank" at bounding box center [89, 64] width 89 height 18
click at [385, 306] on icon "Go to next page" at bounding box center [384, 305] width 8 height 8
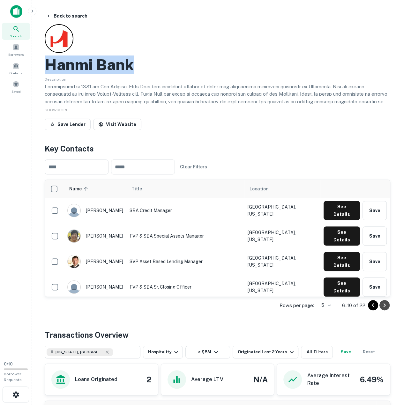
click at [385, 306] on icon "Go to next page" at bounding box center [384, 305] width 8 height 8
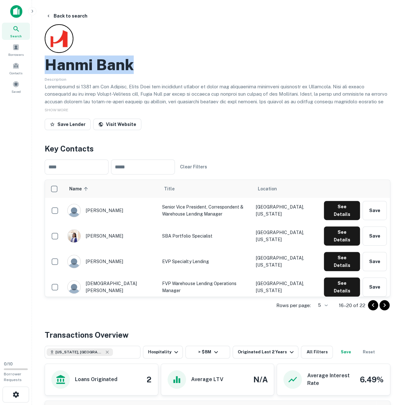
click at [385, 306] on icon "Go to next page" at bounding box center [384, 305] width 8 height 8
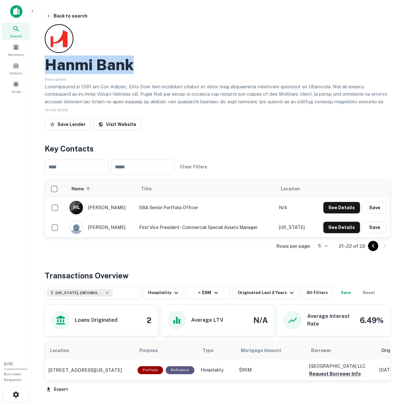
click at [372, 245] on icon "Go to previous page" at bounding box center [372, 246] width 2 height 4
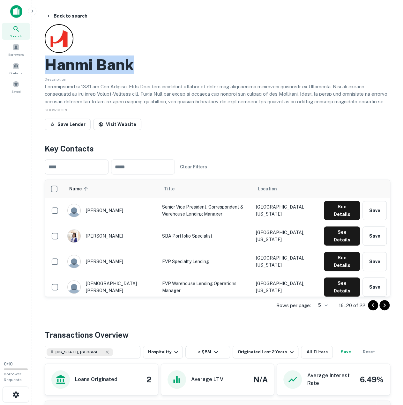
click at [372, 305] on icon "Go to previous page" at bounding box center [372, 305] width 2 height 4
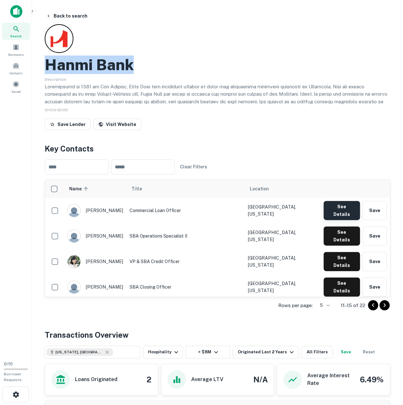
click at [334, 206] on button "See Details" at bounding box center [341, 210] width 36 height 19
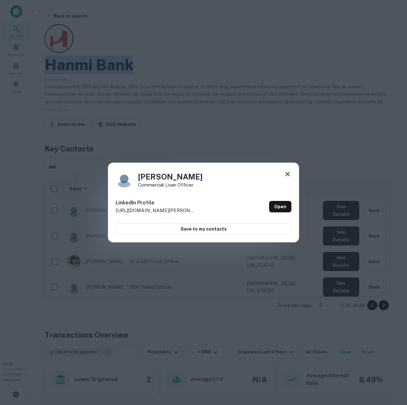
click at [286, 172] on icon at bounding box center [288, 174] width 4 height 4
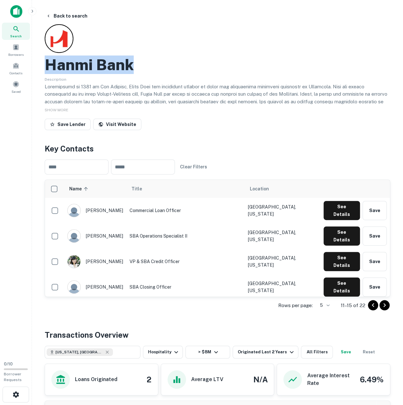
click at [371, 305] on icon "Go to previous page" at bounding box center [373, 305] width 8 height 8
click at [370, 305] on icon "Go to previous page" at bounding box center [373, 305] width 8 height 8
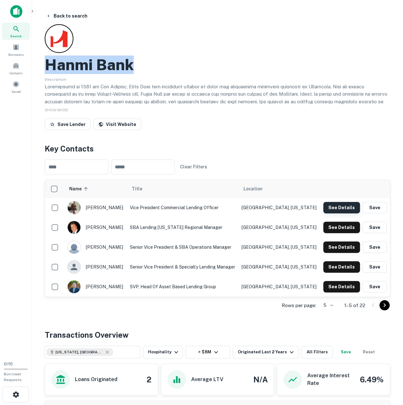
click at [331, 206] on button "See Details" at bounding box center [341, 207] width 37 height 11
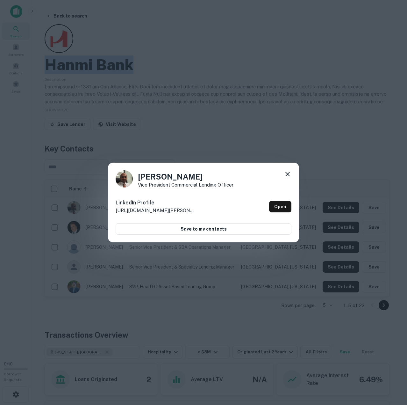
drag, startPoint x: 289, startPoint y: 173, endPoint x: 293, endPoint y: 181, distance: 8.9
click at [289, 173] on icon at bounding box center [288, 174] width 4 height 4
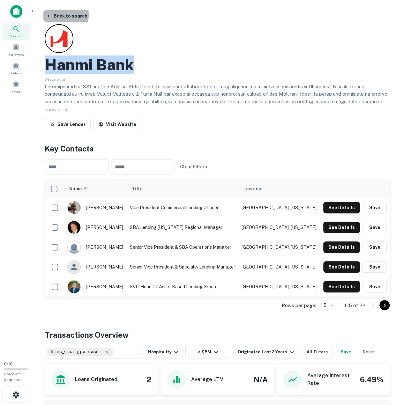
click at [61, 15] on button "Back to search" at bounding box center [66, 15] width 47 height 11
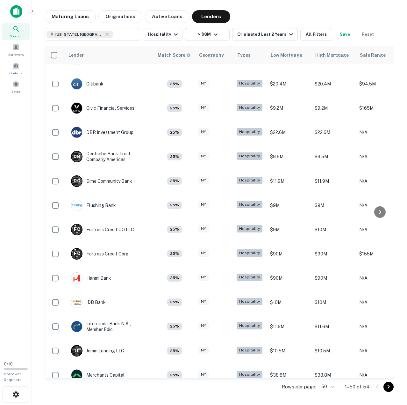
scroll to position [510, 0]
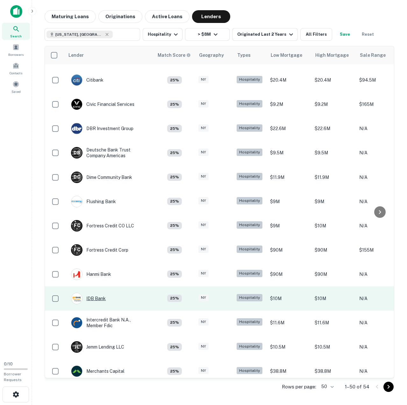
click at [101, 297] on div "IDB Bank" at bounding box center [88, 298] width 35 height 11
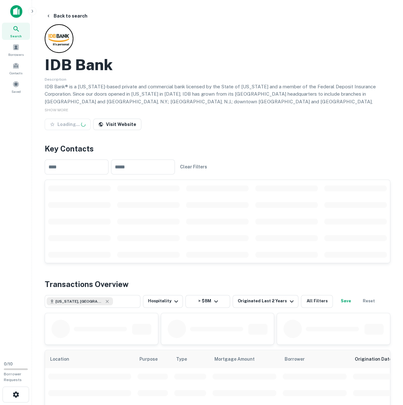
click at [94, 65] on h2 "IDB Bank" at bounding box center [79, 64] width 68 height 18
click at [93, 65] on h2 "IDB Bank" at bounding box center [79, 64] width 68 height 18
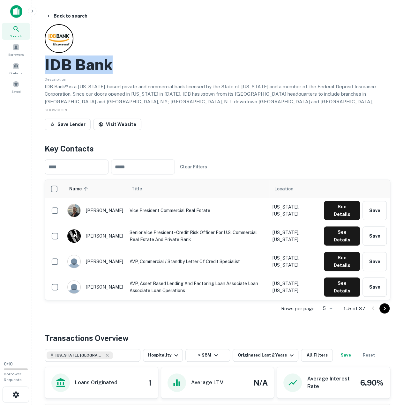
click at [93, 65] on h2 "IDB Bank" at bounding box center [79, 64] width 68 height 18
click at [342, 207] on button "See Details" at bounding box center [342, 210] width 36 height 19
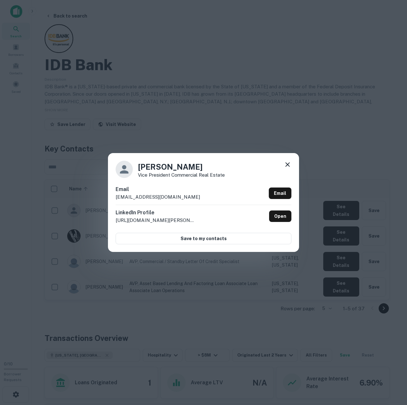
click at [157, 166] on h4 "[PERSON_NAME]" at bounding box center [181, 166] width 87 height 11
click at [157, 165] on h4 "[PERSON_NAME]" at bounding box center [181, 166] width 87 height 11
click at [286, 164] on icon at bounding box center [288, 165] width 8 height 8
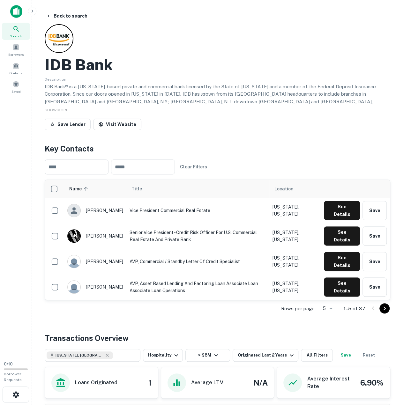
click at [384, 308] on icon "Go to next page" at bounding box center [384, 308] width 2 height 4
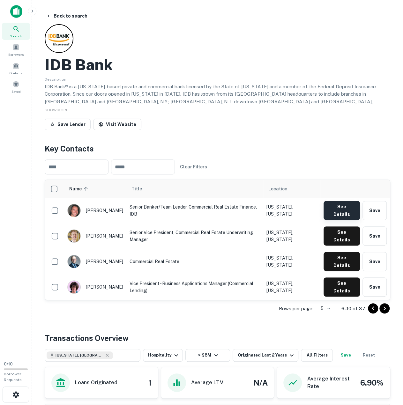
click at [352, 209] on button "See Details" at bounding box center [341, 210] width 36 height 19
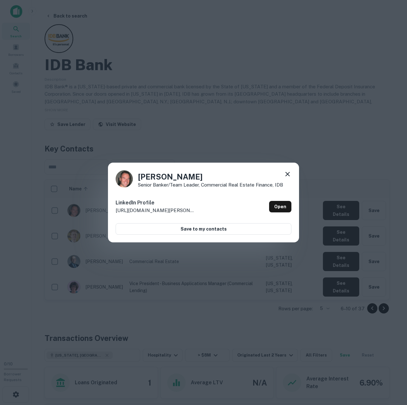
click at [288, 173] on icon at bounding box center [288, 174] width 4 height 4
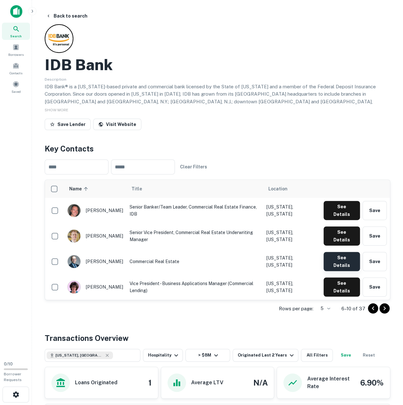
click at [340, 252] on button "See Details" at bounding box center [341, 261] width 36 height 19
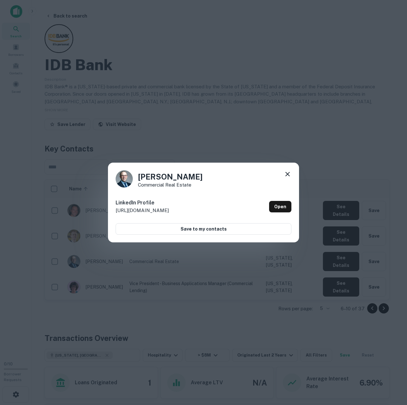
click at [289, 176] on icon at bounding box center [288, 174] width 8 height 8
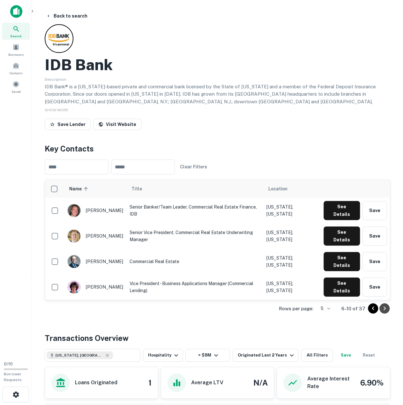
click at [383, 310] on icon "Go to next page" at bounding box center [384, 308] width 8 height 8
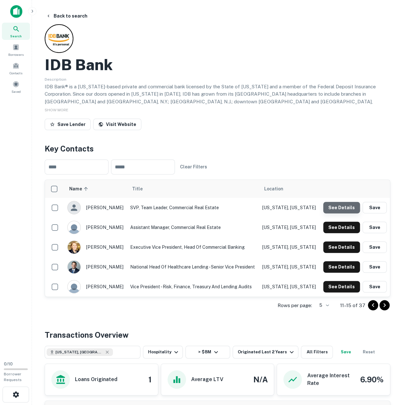
click at [346, 207] on button "See Details" at bounding box center [341, 207] width 37 height 11
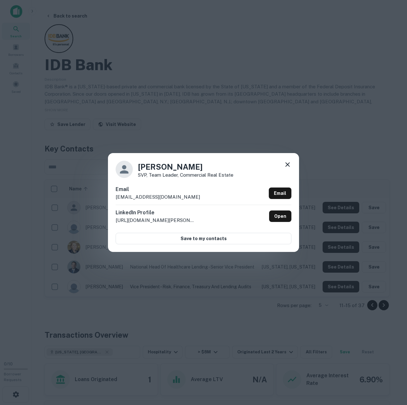
click at [156, 168] on h4 "[PERSON_NAME]" at bounding box center [186, 166] width 96 height 11
click at [156, 174] on p "SVP, Team Leader, Commercial Real Estate" at bounding box center [186, 174] width 96 height 5
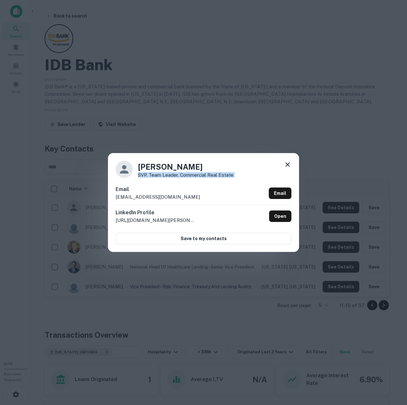
click at [156, 174] on p "SVP, Team Leader, Commercial Real Estate" at bounding box center [186, 174] width 96 height 5
click at [131, 199] on p "[EMAIL_ADDRESS][DOMAIN_NAME]" at bounding box center [158, 197] width 84 height 8
click at [130, 198] on p "[EMAIL_ADDRESS][DOMAIN_NAME]" at bounding box center [158, 197] width 84 height 8
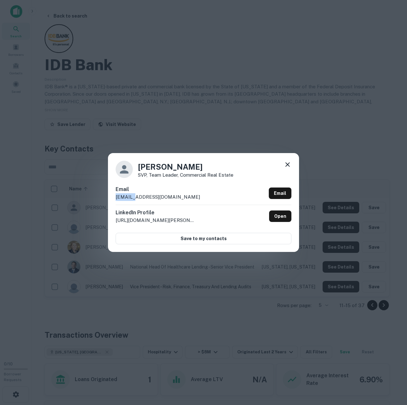
click at [130, 198] on p "[EMAIL_ADDRESS][DOMAIN_NAME]" at bounding box center [158, 197] width 84 height 8
click at [288, 166] on icon at bounding box center [288, 165] width 8 height 8
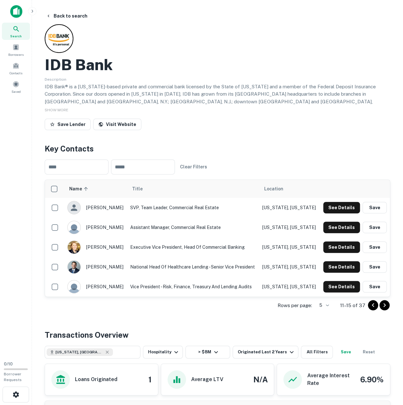
click at [278, 141] on div "Back to search IDB Bank Description IDB Bank® is a [US_STATE]-based private and…" at bounding box center [217, 265] width 361 height 511
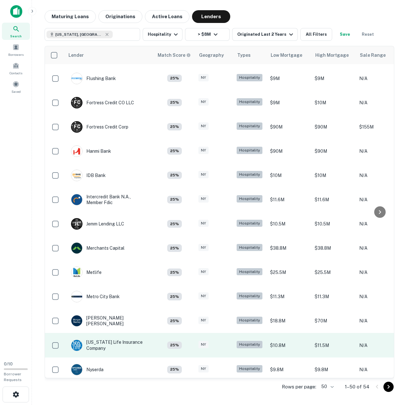
scroll to position [701, 0]
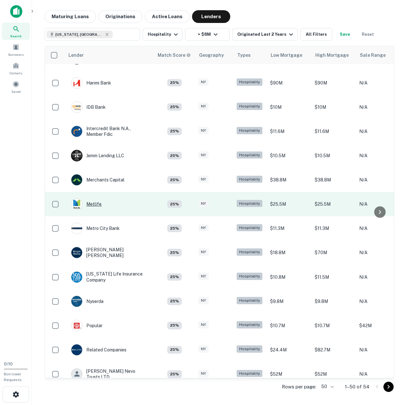
click at [96, 204] on div "Metlife" at bounding box center [86, 203] width 31 height 11
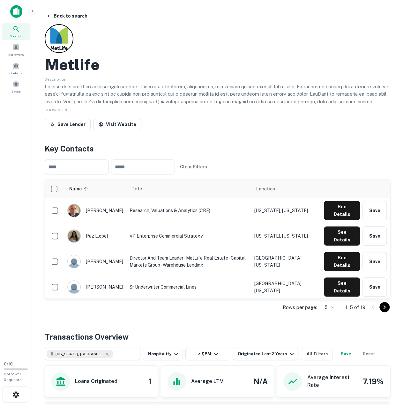
click at [81, 65] on h2 "Metlife" at bounding box center [72, 64] width 55 height 18
click at [80, 64] on h2 "Metlife" at bounding box center [72, 64] width 55 height 18
click at [383, 308] on icon "Go to next page" at bounding box center [384, 307] width 2 height 4
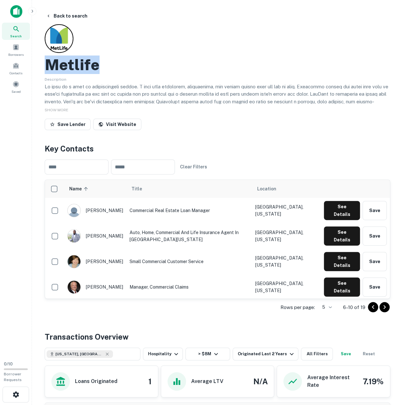
click at [385, 308] on icon "Go to next page" at bounding box center [384, 307] width 8 height 8
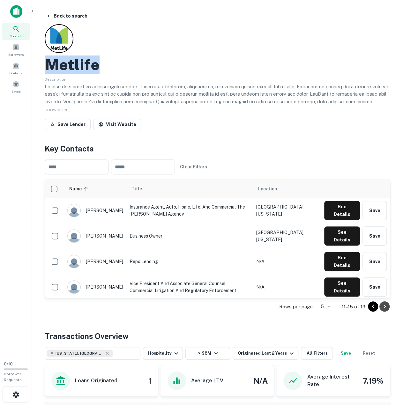
click at [385, 308] on icon "Go to next page" at bounding box center [384, 307] width 8 height 8
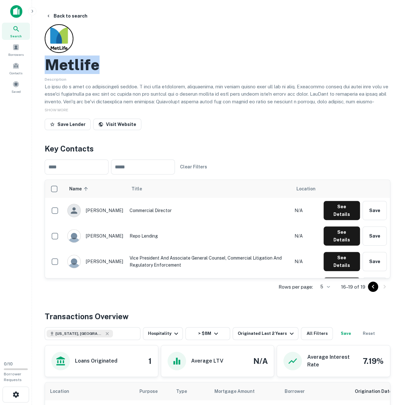
click at [370, 285] on icon "Go to previous page" at bounding box center [373, 287] width 8 height 8
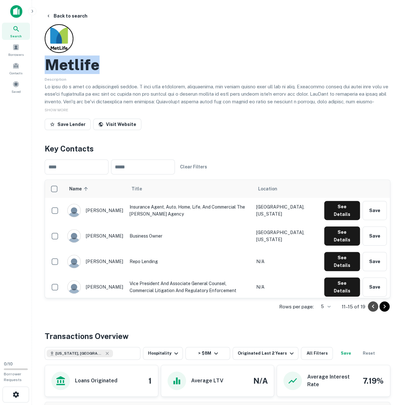
click at [375, 308] on icon "Go to previous page" at bounding box center [373, 307] width 8 height 8
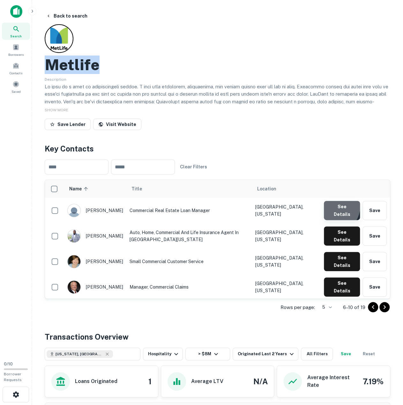
click at [332, 207] on button "See Details" at bounding box center [342, 210] width 36 height 19
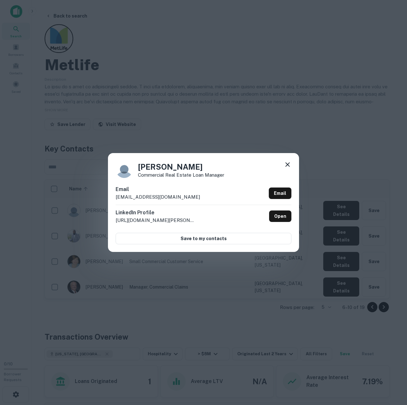
click at [157, 167] on h4 "[PERSON_NAME]" at bounding box center [181, 166] width 86 height 11
click at [178, 175] on p "Commercial Real Estate Loan Manager" at bounding box center [181, 174] width 86 height 5
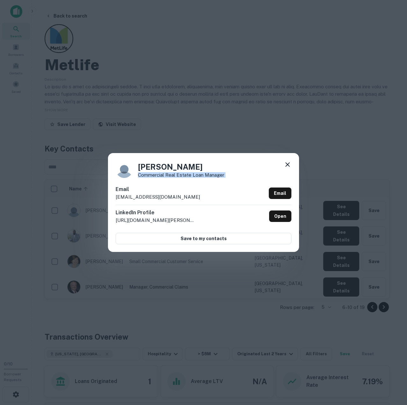
click at [178, 175] on p "Commercial Real Estate Loan Manager" at bounding box center [181, 174] width 86 height 5
click at [145, 196] on p "[EMAIL_ADDRESS][DOMAIN_NAME]" at bounding box center [158, 197] width 84 height 8
click at [290, 164] on icon at bounding box center [288, 165] width 8 height 8
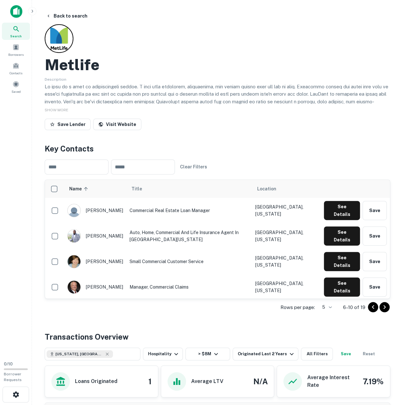
click at [224, 121] on div "Save Lender Visit Website" at bounding box center [217, 126] width 345 height 14
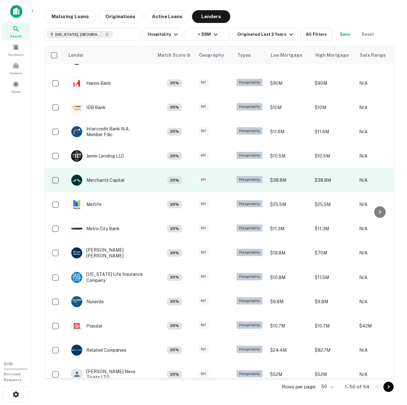
scroll to position [701, 0]
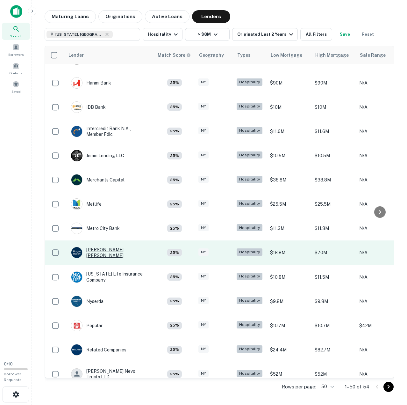
click at [111, 251] on div "[PERSON_NAME] [PERSON_NAME]" at bounding box center [109, 252] width 77 height 11
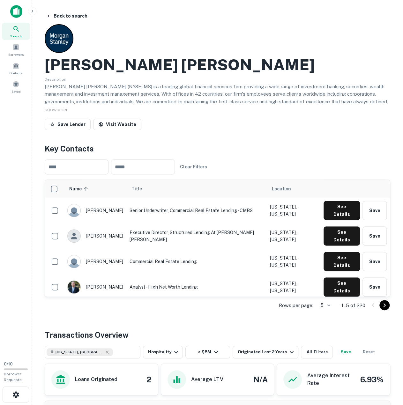
click at [113, 66] on h2 "[PERSON_NAME] [PERSON_NAME]" at bounding box center [180, 64] width 270 height 18
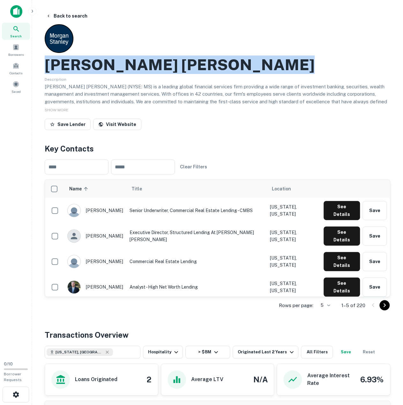
click at [113, 66] on h2 "[PERSON_NAME] [PERSON_NAME]" at bounding box center [180, 64] width 270 height 18
click at [335, 207] on button "See Details" at bounding box center [341, 210] width 36 height 19
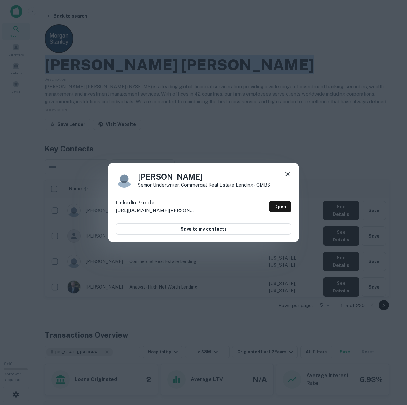
click at [286, 174] on icon at bounding box center [288, 174] width 8 height 8
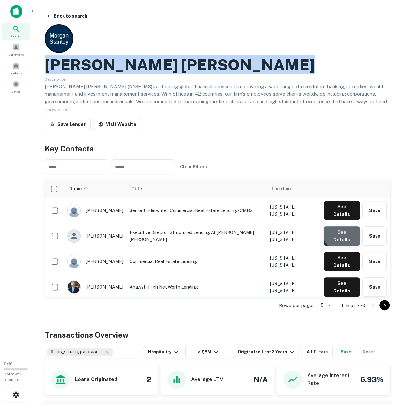
click at [346, 226] on button "See Details" at bounding box center [341, 235] width 36 height 19
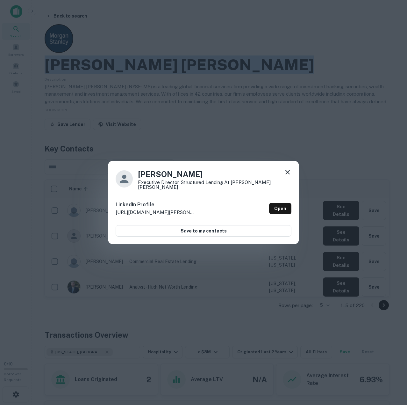
click at [290, 173] on icon at bounding box center [288, 172] width 8 height 8
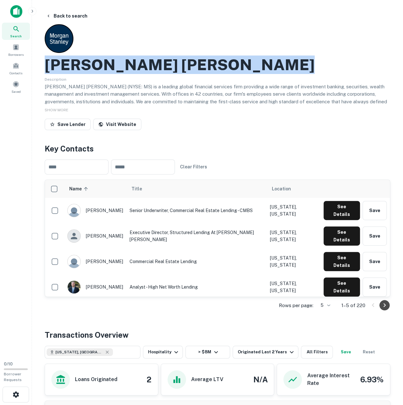
click at [382, 304] on icon "Go to next page" at bounding box center [384, 305] width 8 height 8
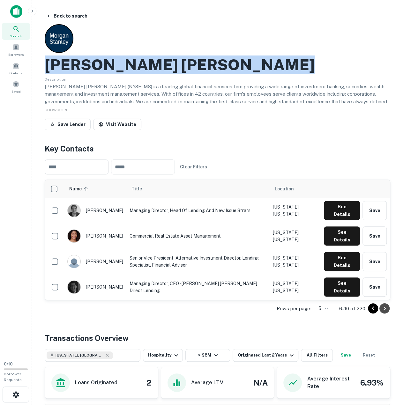
click at [383, 307] on icon "Go to next page" at bounding box center [384, 308] width 8 height 8
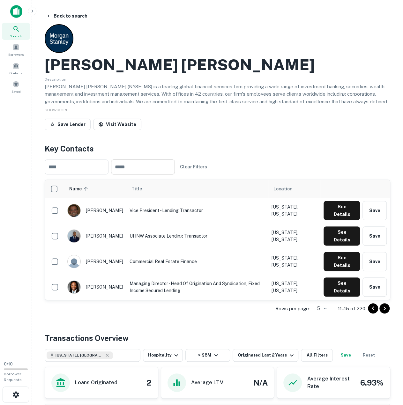
click at [139, 170] on input "text" at bounding box center [143, 166] width 64 height 15
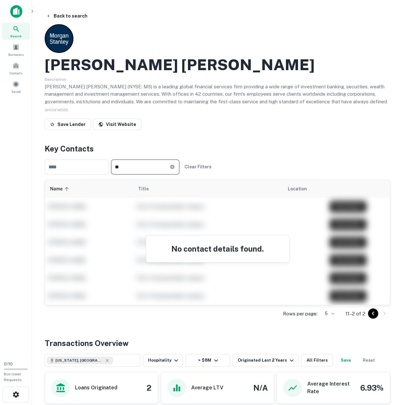
type input "*"
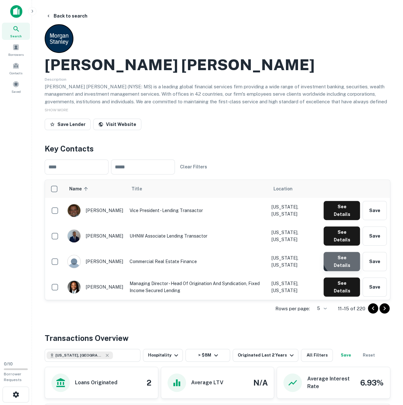
click at [344, 252] on button "See Details" at bounding box center [341, 261] width 36 height 19
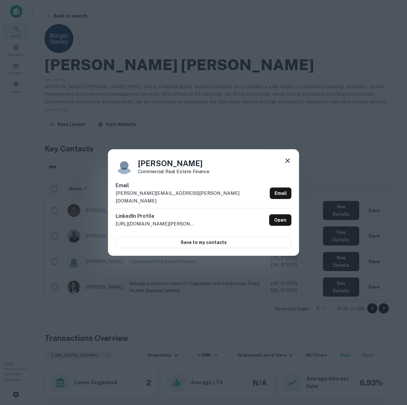
click at [157, 165] on h4 "[PERSON_NAME]" at bounding box center [174, 162] width 72 height 11
click at [157, 164] on h4 "[PERSON_NAME]" at bounding box center [174, 162] width 72 height 11
click at [156, 174] on p "Commercial Real Estate Finance" at bounding box center [174, 171] width 72 height 5
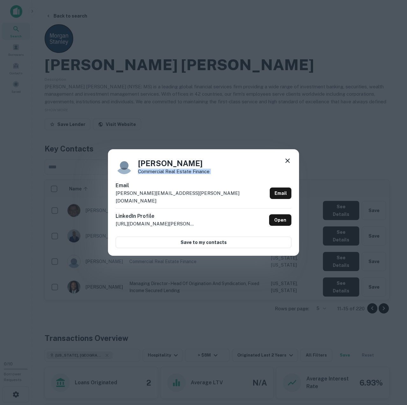
click at [156, 174] on p "Commercial Real Estate Finance" at bounding box center [174, 171] width 72 height 5
click at [158, 197] on p "[PERSON_NAME][EMAIL_ADDRESS][PERSON_NAME][DOMAIN_NAME]" at bounding box center [192, 196] width 152 height 15
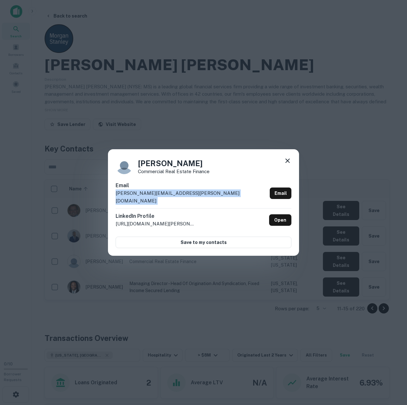
click at [158, 197] on p "[PERSON_NAME][EMAIL_ADDRESS][PERSON_NAME][DOMAIN_NAME]" at bounding box center [192, 196] width 152 height 15
click at [289, 164] on icon at bounding box center [288, 161] width 8 height 8
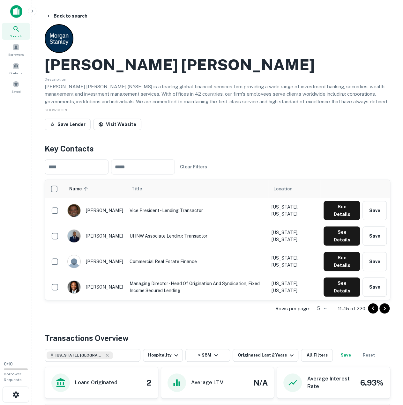
click at [28, 179] on div "Search Borrowers Contacts Saved" at bounding box center [16, 178] width 32 height 356
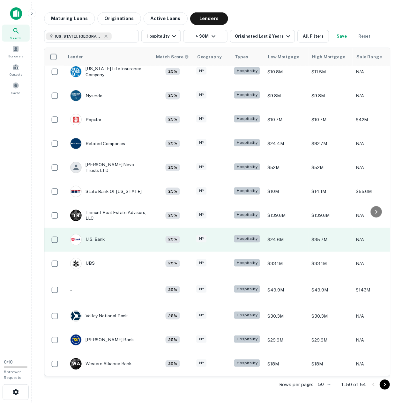
scroll to position [912, 0]
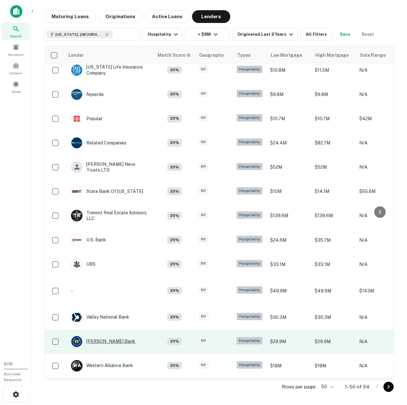
click at [105, 337] on div "[PERSON_NAME] Bank" at bounding box center [103, 341] width 64 height 11
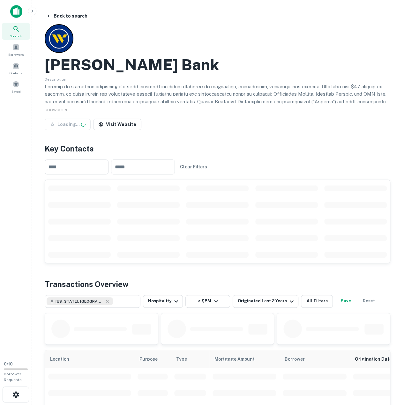
click at [93, 64] on h2 "[PERSON_NAME] Bank" at bounding box center [132, 64] width 174 height 18
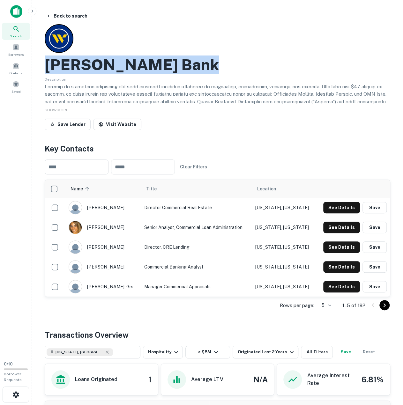
click at [93, 64] on h2 "[PERSON_NAME] Bank" at bounding box center [132, 64] width 174 height 18
click at [335, 207] on button "See Details" at bounding box center [341, 207] width 37 height 11
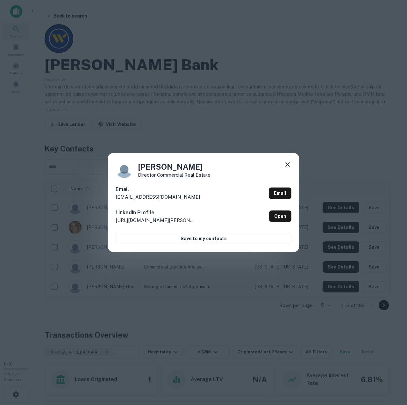
click at [159, 166] on h4 "[PERSON_NAME]" at bounding box center [174, 166] width 73 height 11
click at [159, 165] on h4 "[PERSON_NAME]" at bounding box center [174, 166] width 73 height 11
click at [164, 167] on h4 "[PERSON_NAME]" at bounding box center [174, 166] width 73 height 11
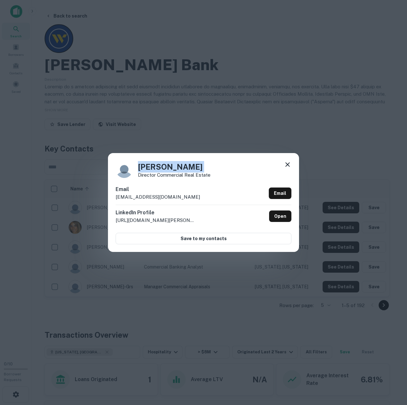
click at [164, 167] on h4 "[PERSON_NAME]" at bounding box center [174, 166] width 73 height 11
click at [164, 176] on p "Director Commercial Real Estate" at bounding box center [174, 174] width 73 height 5
click at [158, 199] on p "[EMAIL_ADDRESS][DOMAIN_NAME]" at bounding box center [158, 197] width 84 height 8
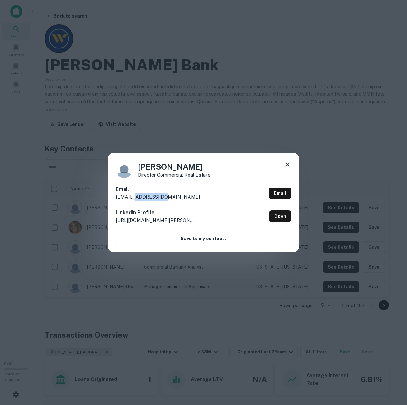
click at [158, 199] on p "[EMAIL_ADDRESS][DOMAIN_NAME]" at bounding box center [158, 197] width 84 height 8
click at [286, 163] on icon at bounding box center [288, 165] width 8 height 8
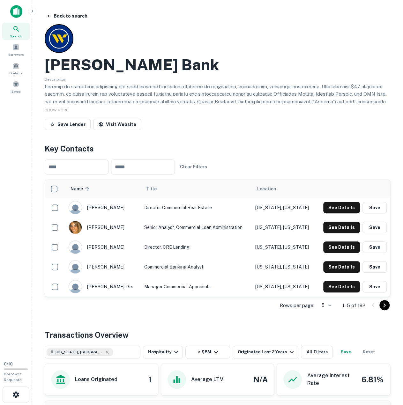
scroll to position [32, 0]
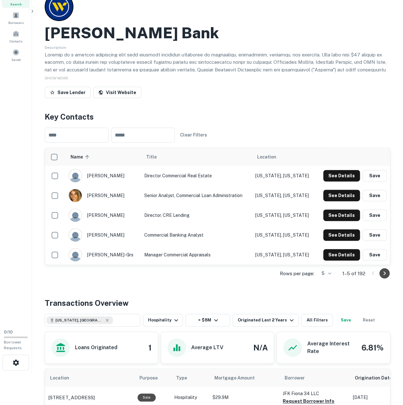
click at [387, 274] on icon "Go to next page" at bounding box center [384, 273] width 8 height 8
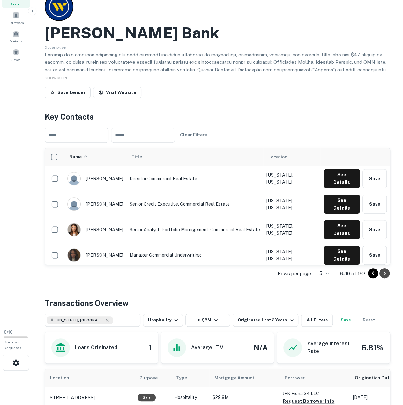
click at [383, 274] on icon "Go to next page" at bounding box center [384, 273] width 8 height 8
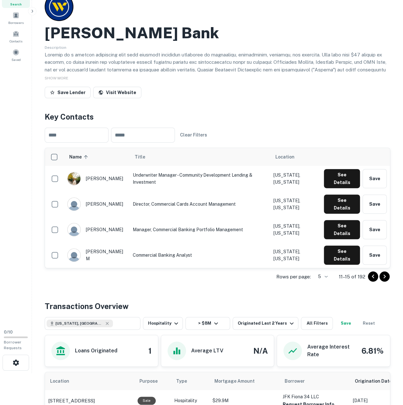
click at [383, 275] on icon "Go to next page" at bounding box center [384, 277] width 8 height 8
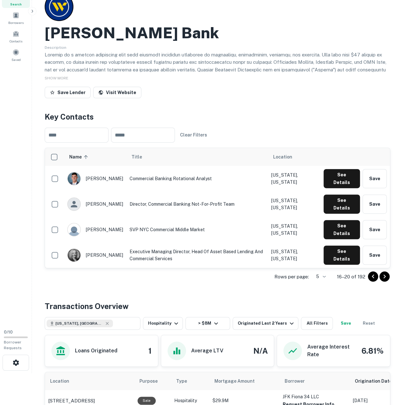
click at [383, 276] on icon "Go to next page" at bounding box center [384, 277] width 8 height 8
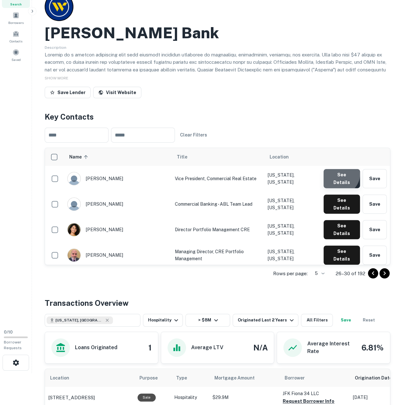
click at [341, 175] on button "See Details" at bounding box center [341, 178] width 36 height 19
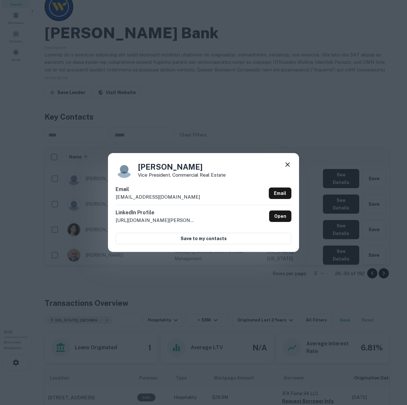
click at [150, 168] on h4 "[PERSON_NAME]" at bounding box center [182, 166] width 88 height 11
click at [158, 175] on p "Vice President, Commercial Real Estate" at bounding box center [182, 174] width 88 height 5
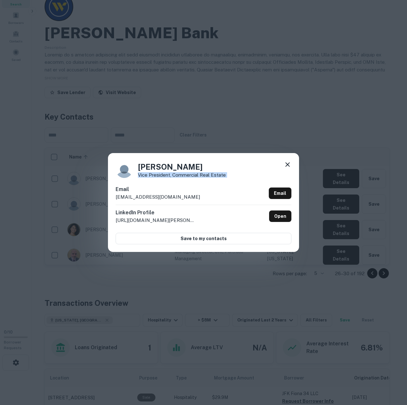
click at [158, 175] on p "Vice President, Commercial Real Estate" at bounding box center [182, 174] width 88 height 5
click at [155, 195] on p "[EMAIL_ADDRESS][DOMAIN_NAME]" at bounding box center [158, 197] width 84 height 8
drag, startPoint x: 288, startPoint y: 164, endPoint x: 279, endPoint y: 167, distance: 8.8
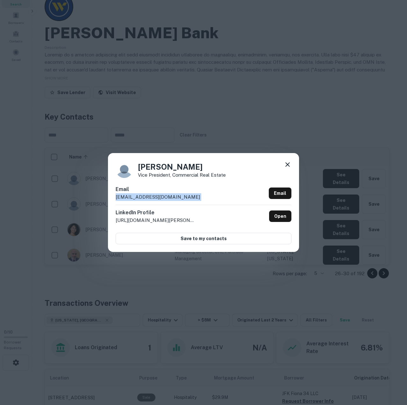
click at [288, 164] on icon at bounding box center [288, 164] width 4 height 4
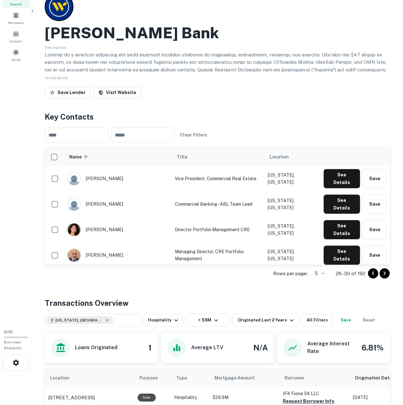
click at [37, 197] on div "Back to search [PERSON_NAME] Bank Description SHOW MORE Save Lender Visit Websi…" at bounding box center [217, 230] width 361 height 504
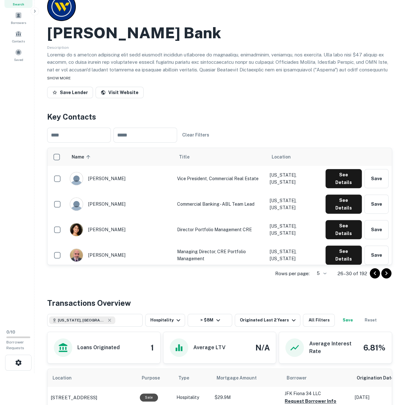
scroll to position [0, 0]
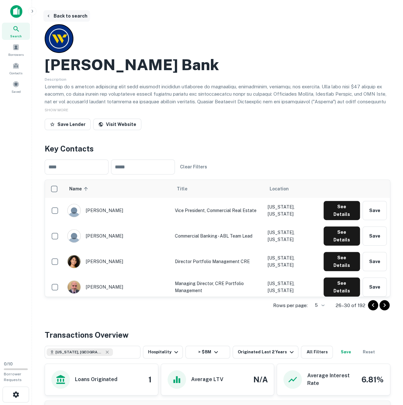
click at [73, 16] on button "Back to search" at bounding box center [66, 15] width 47 height 11
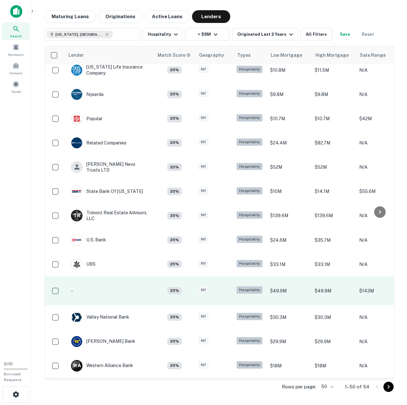
scroll to position [912, 0]
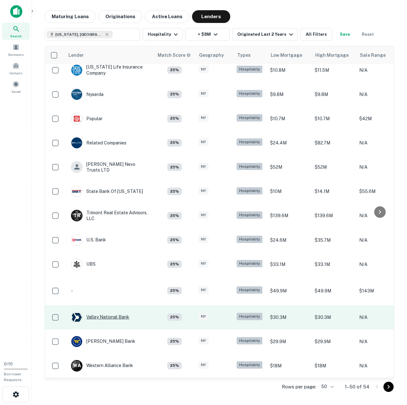
click at [111, 311] on div "Valley National Bank" at bounding box center [100, 316] width 58 height 11
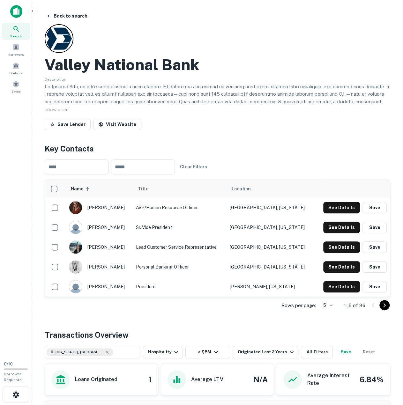
click at [127, 67] on h2 "Valley National Bank" at bounding box center [122, 64] width 154 height 18
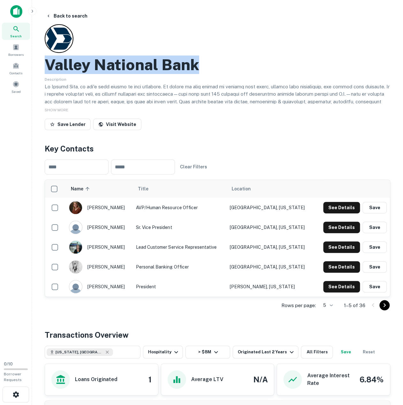
click at [127, 67] on h2 "Valley National Bank" at bounding box center [122, 64] width 154 height 18
click at [381, 303] on icon "Go to next page" at bounding box center [384, 305] width 8 height 8
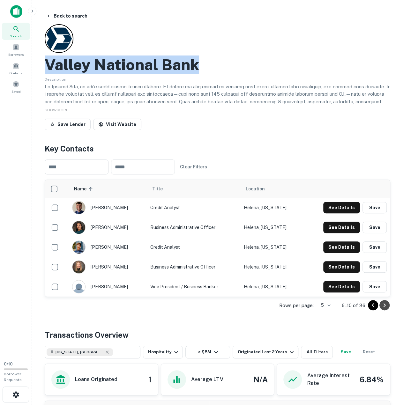
click at [383, 304] on icon "Go to next page" at bounding box center [384, 305] width 8 height 8
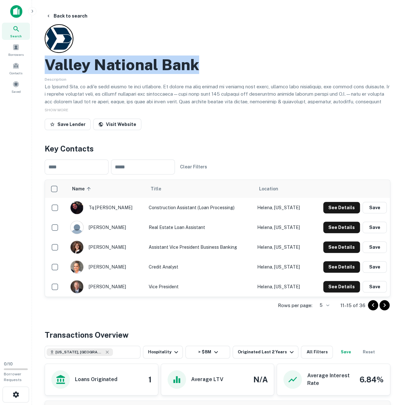
click at [387, 306] on icon "Go to next page" at bounding box center [384, 305] width 8 height 8
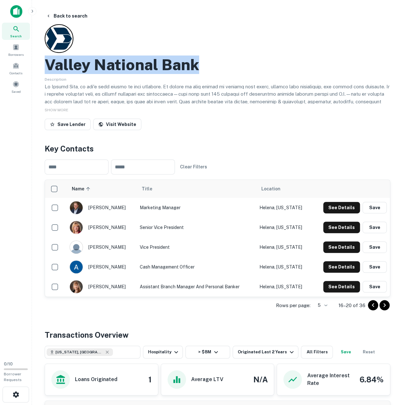
click at [385, 306] on icon "Go to next page" at bounding box center [384, 305] width 8 height 8
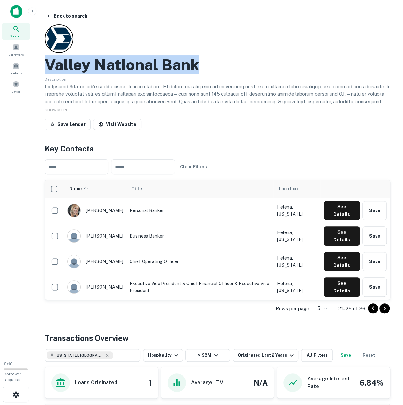
click at [385, 306] on icon "Go to next page" at bounding box center [384, 308] width 8 height 8
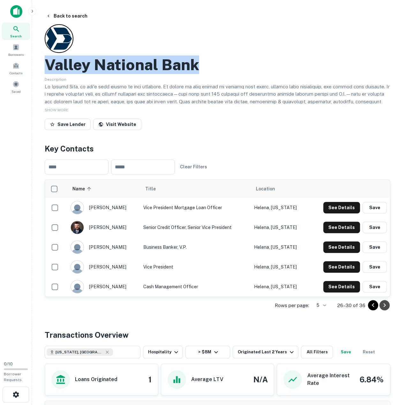
click at [385, 306] on icon "Go to next page" at bounding box center [384, 305] width 8 height 8
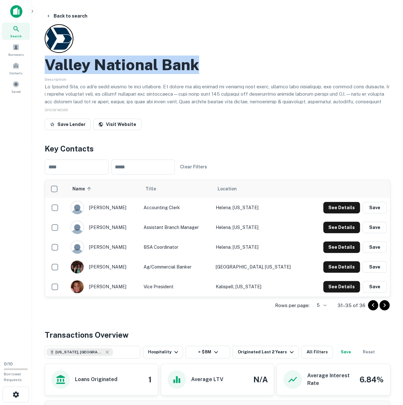
click at [385, 306] on icon "Go to next page" at bounding box center [384, 305] width 8 height 8
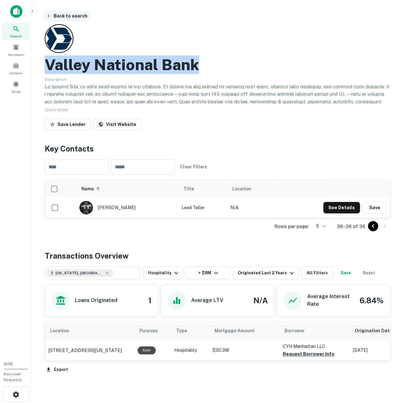
click at [65, 16] on button "Back to search" at bounding box center [66, 15] width 47 height 11
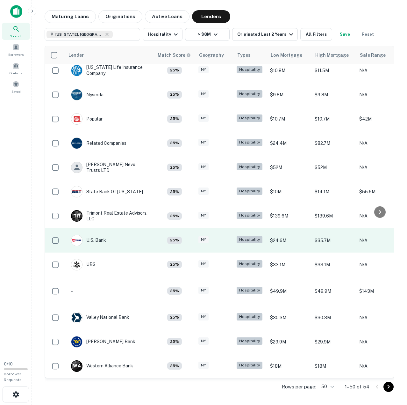
scroll to position [912, 0]
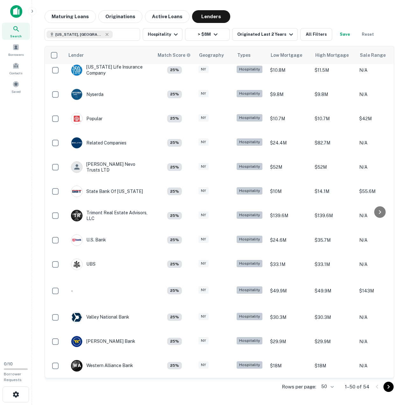
click at [386, 385] on icon "Go to next page" at bounding box center [389, 387] width 8 height 8
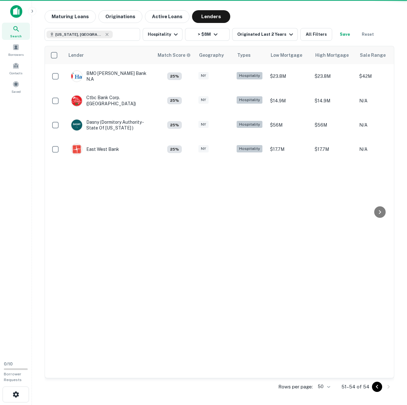
scroll to position [0, 0]
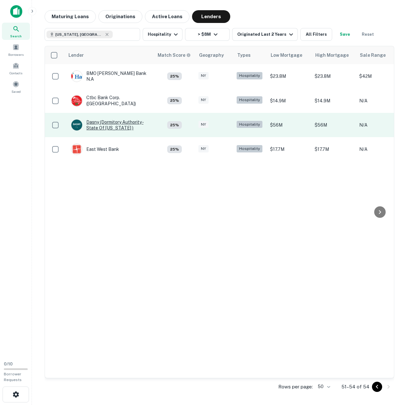
click at [105, 122] on div "Dasny (dormitory Authority - State Of [US_STATE] )" at bounding box center [109, 124] width 77 height 11
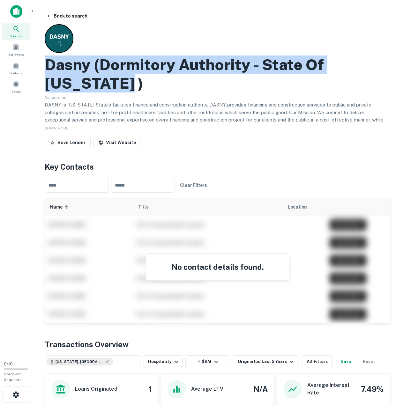
drag, startPoint x: 43, startPoint y: 63, endPoint x: 101, endPoint y: 84, distance: 61.6
click at [101, 84] on div "Back to search Dasny (dormitory Authority - State Of [US_STATE] ) Description D…" at bounding box center [217, 267] width 361 height 514
click at [157, 96] on div "Description DASNY is [US_STATE] State's facilities finance and construction aut…" at bounding box center [217, 107] width 345 height 29
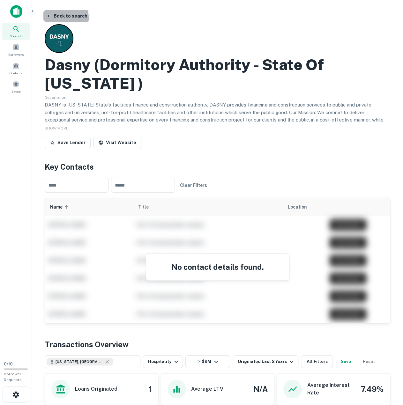
click at [59, 18] on button "Back to search" at bounding box center [66, 15] width 47 height 11
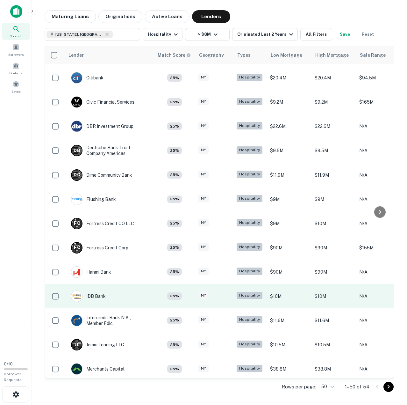
scroll to position [510, 0]
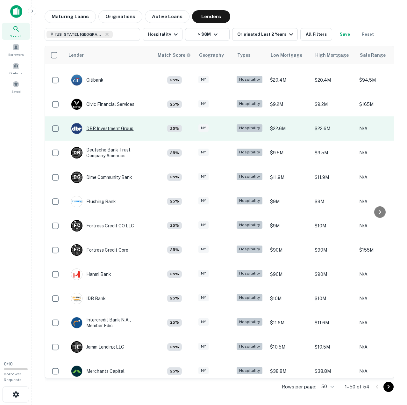
click at [100, 128] on div "DBR Investment Group" at bounding box center [102, 128] width 62 height 11
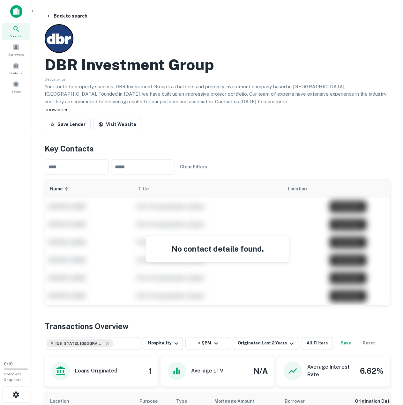
click at [239, 109] on div "SHOW MORE" at bounding box center [217, 110] width 345 height 8
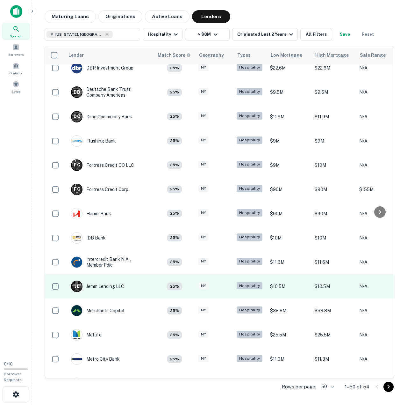
scroll to position [638, 0]
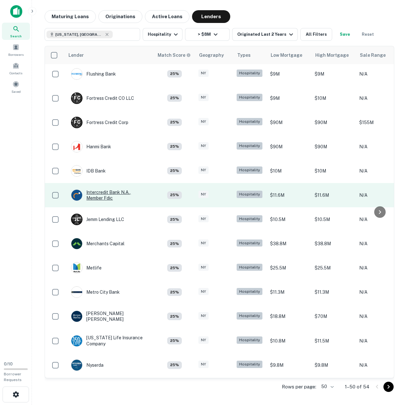
click at [103, 199] on div "Intercredit Bank N.a., Member Fdic" at bounding box center [109, 194] width 77 height 11
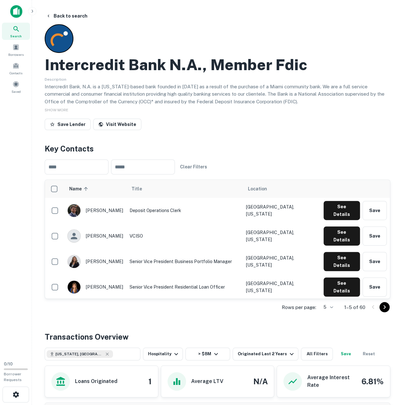
click at [91, 64] on h2 "Intercredit Bank N.a., Member Fdic" at bounding box center [176, 64] width 262 height 18
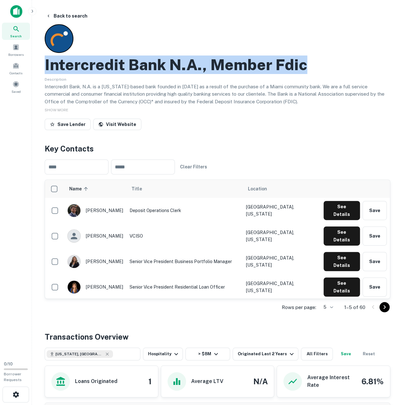
click at [91, 64] on h2 "Intercredit Bank N.a., Member Fdic" at bounding box center [176, 64] width 262 height 18
click at [388, 307] on icon "Go to next page" at bounding box center [384, 307] width 8 height 8
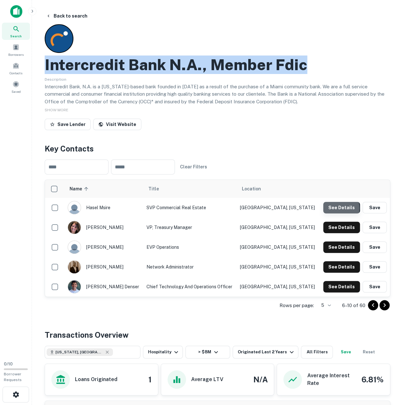
click at [330, 208] on button "See Details" at bounding box center [341, 207] width 37 height 11
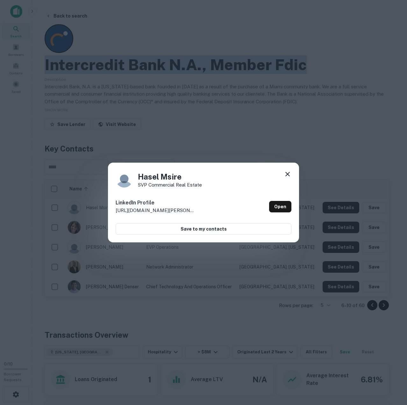
click at [286, 175] on icon at bounding box center [288, 174] width 8 height 8
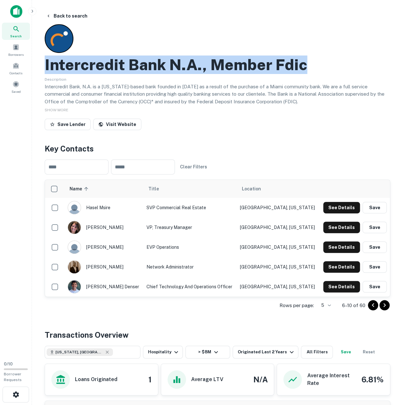
click at [385, 306] on icon "Go to next page" at bounding box center [384, 305] width 8 height 8
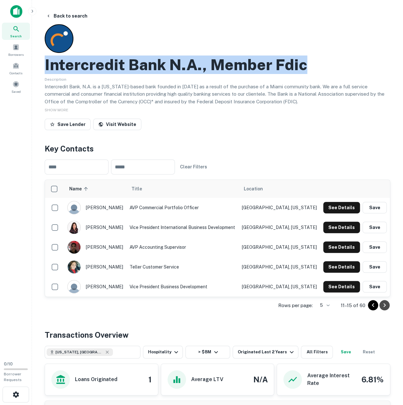
click at [385, 305] on icon "Go to next page" at bounding box center [384, 305] width 2 height 4
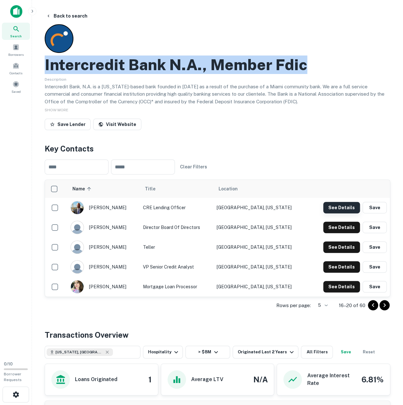
click at [332, 209] on button "See Details" at bounding box center [341, 207] width 37 height 11
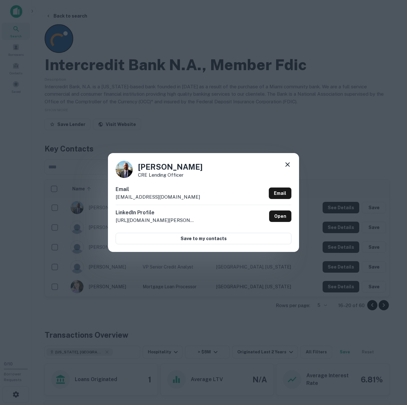
click at [147, 164] on h4 "[PERSON_NAME]" at bounding box center [170, 166] width 65 height 11
click at [146, 164] on h4 "[PERSON_NAME]" at bounding box center [170, 166] width 65 height 11
click at [148, 164] on h4 "[PERSON_NAME]" at bounding box center [170, 166] width 65 height 11
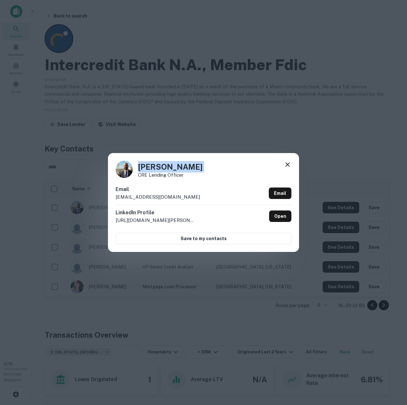
click at [148, 164] on h4 "[PERSON_NAME]" at bounding box center [170, 166] width 65 height 11
click at [148, 175] on p "CRE Lending Officer" at bounding box center [170, 174] width 65 height 5
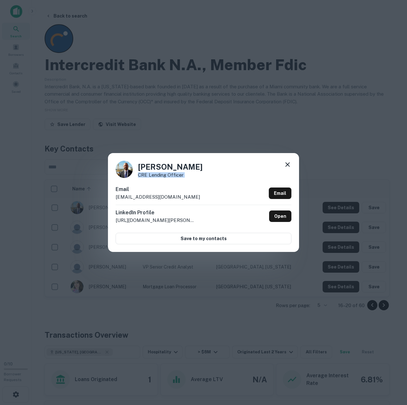
click at [147, 197] on p "[EMAIL_ADDRESS][DOMAIN_NAME]" at bounding box center [158, 197] width 84 height 8
click at [147, 196] on p "[EMAIL_ADDRESS][DOMAIN_NAME]" at bounding box center [158, 197] width 84 height 8
click at [288, 165] on icon at bounding box center [288, 165] width 8 height 8
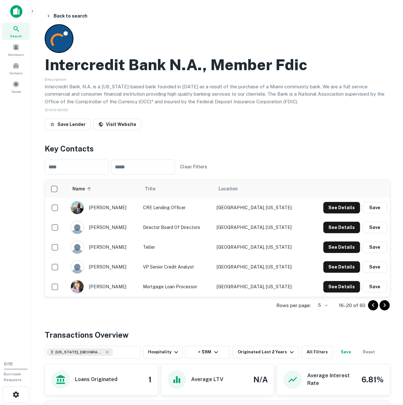
click at [23, 183] on div "Search Borrowers Contacts Saved" at bounding box center [16, 178] width 32 height 356
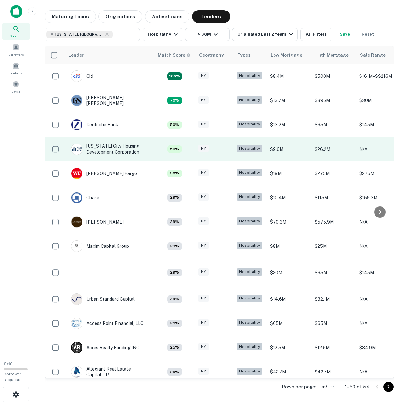
click at [109, 151] on div "[US_STATE] City Housing Development Corporation" at bounding box center [109, 148] width 77 height 11
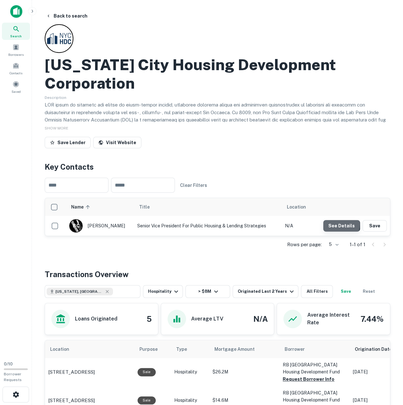
click at [329, 224] on button "See Details" at bounding box center [341, 225] width 37 height 11
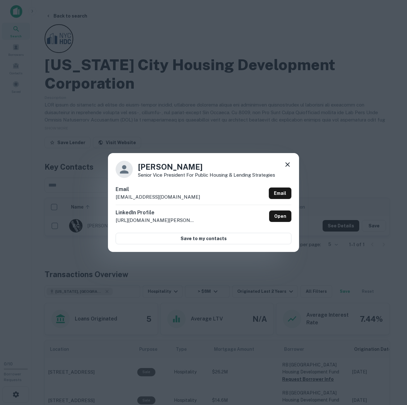
click at [150, 169] on h4 "[PERSON_NAME]" at bounding box center [206, 166] width 137 height 11
click at [150, 168] on h4 "[PERSON_NAME]" at bounding box center [206, 166] width 137 height 11
click at [150, 167] on h4 "[PERSON_NAME]" at bounding box center [206, 166] width 137 height 11
click at [147, 167] on h4 "[PERSON_NAME]" at bounding box center [206, 166] width 137 height 11
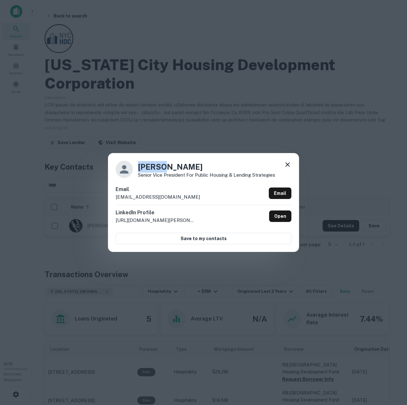
click at [147, 167] on h4 "[PERSON_NAME]" at bounding box center [206, 166] width 137 height 11
click at [208, 175] on p "Senior Vice President for Public Housing & Lending Strategies" at bounding box center [206, 174] width 137 height 5
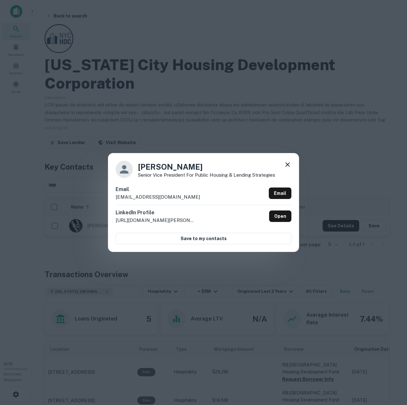
click at [154, 196] on p "[EMAIL_ADDRESS][DOMAIN_NAME]" at bounding box center [158, 197] width 84 height 8
click at [288, 164] on icon at bounding box center [288, 165] width 8 height 8
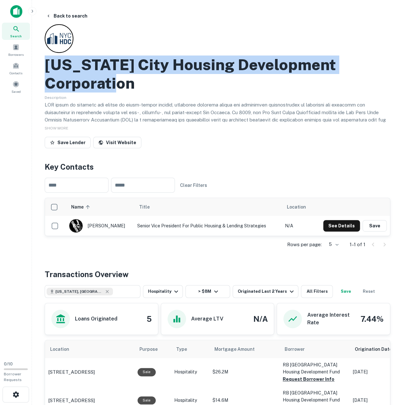
drag, startPoint x: 48, startPoint y: 63, endPoint x: 139, endPoint y: 83, distance: 93.0
click at [139, 83] on h2 "[US_STATE] City Housing Development Corporation" at bounding box center [217, 73] width 345 height 37
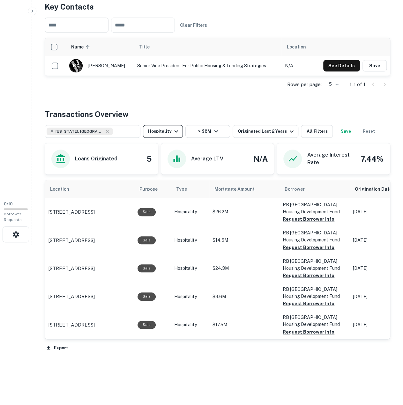
scroll to position [168, 0]
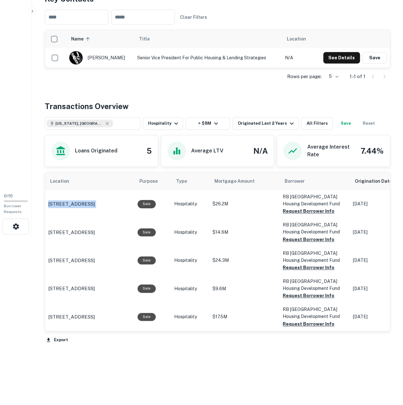
drag, startPoint x: 46, startPoint y: 202, endPoint x: 153, endPoint y: 142, distance: 122.4
